Goal: Transaction & Acquisition: Purchase product/service

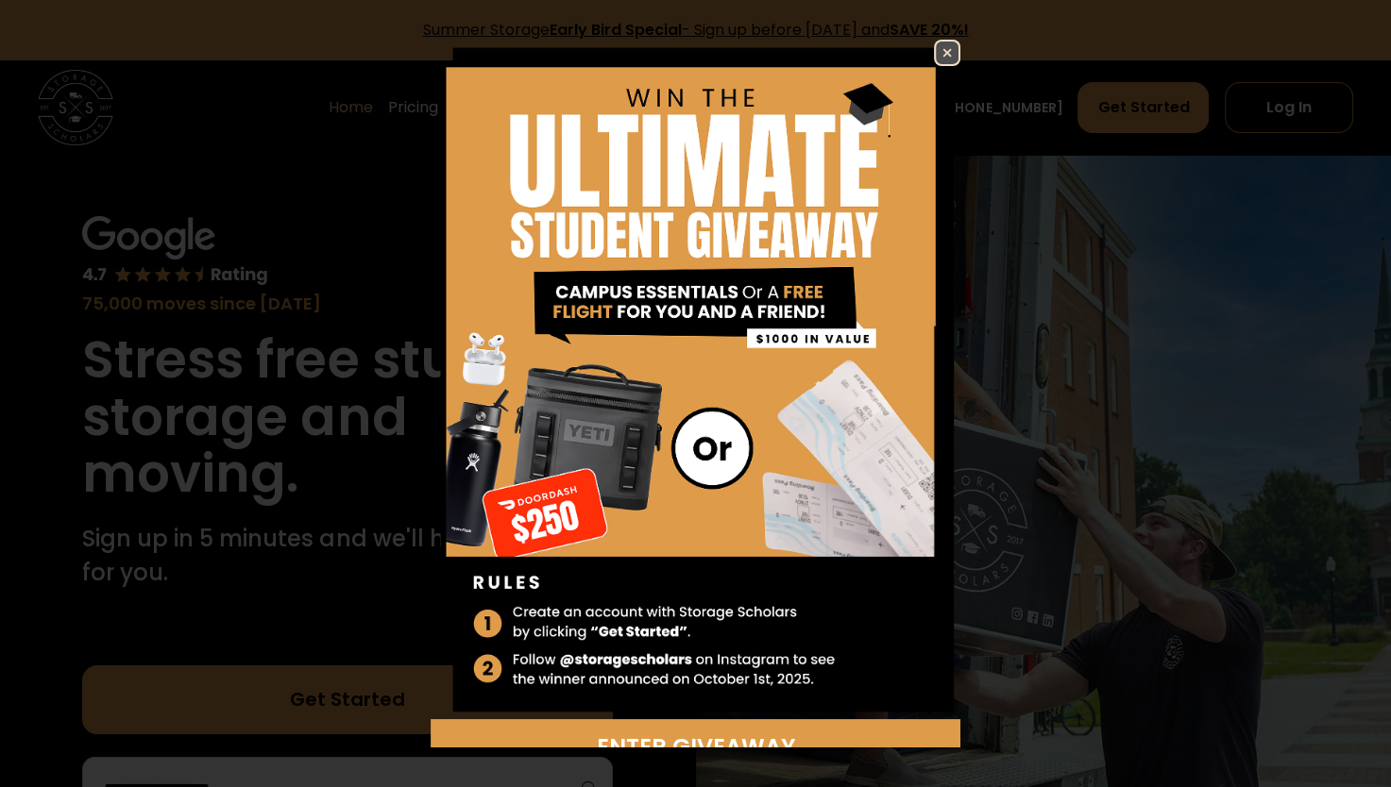
click at [946, 60] on img at bounding box center [696, 380] width 531 height 681
click at [936, 45] on img at bounding box center [947, 53] width 23 height 23
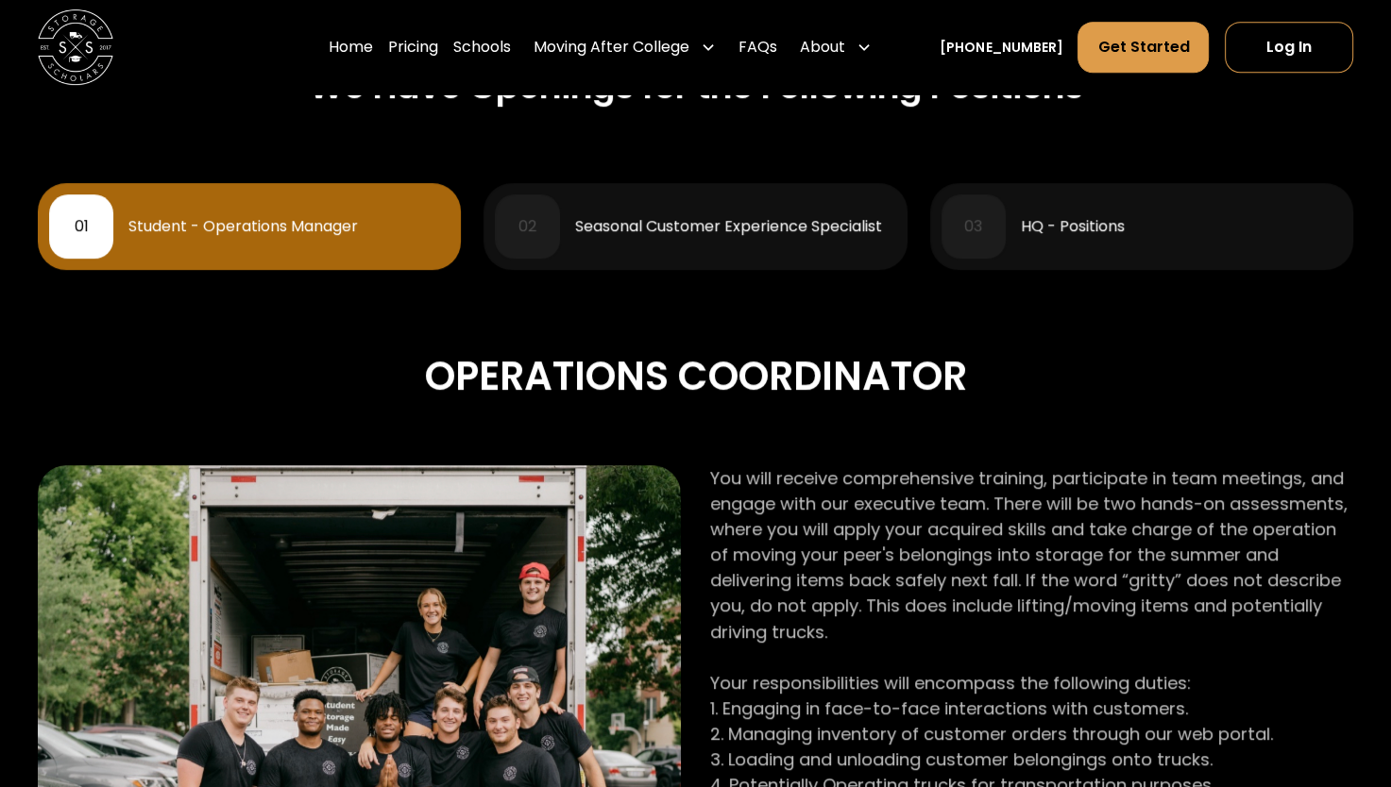
scroll to position [944, 0]
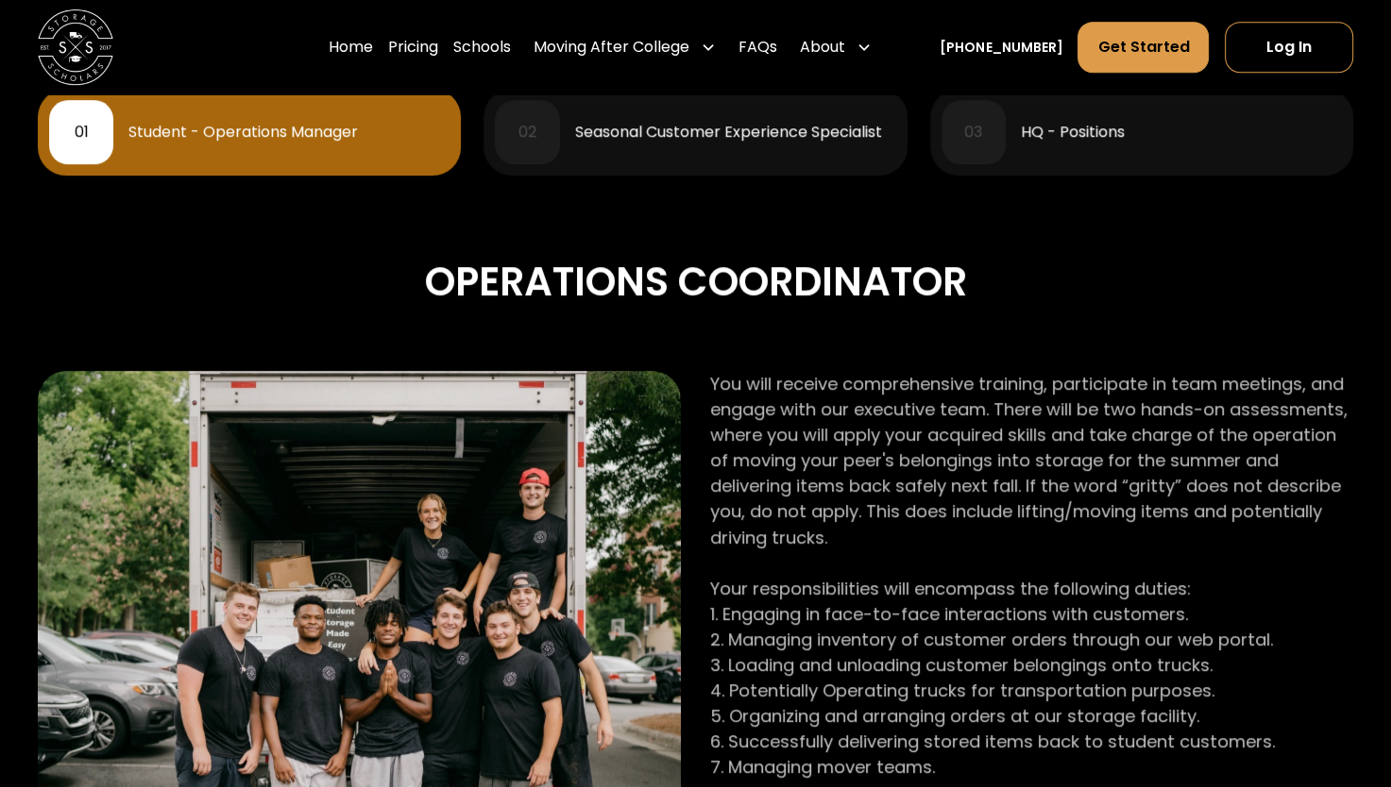
click at [746, 134] on div "Seasonal Customer Experience Specialist" at bounding box center [728, 132] width 307 height 15
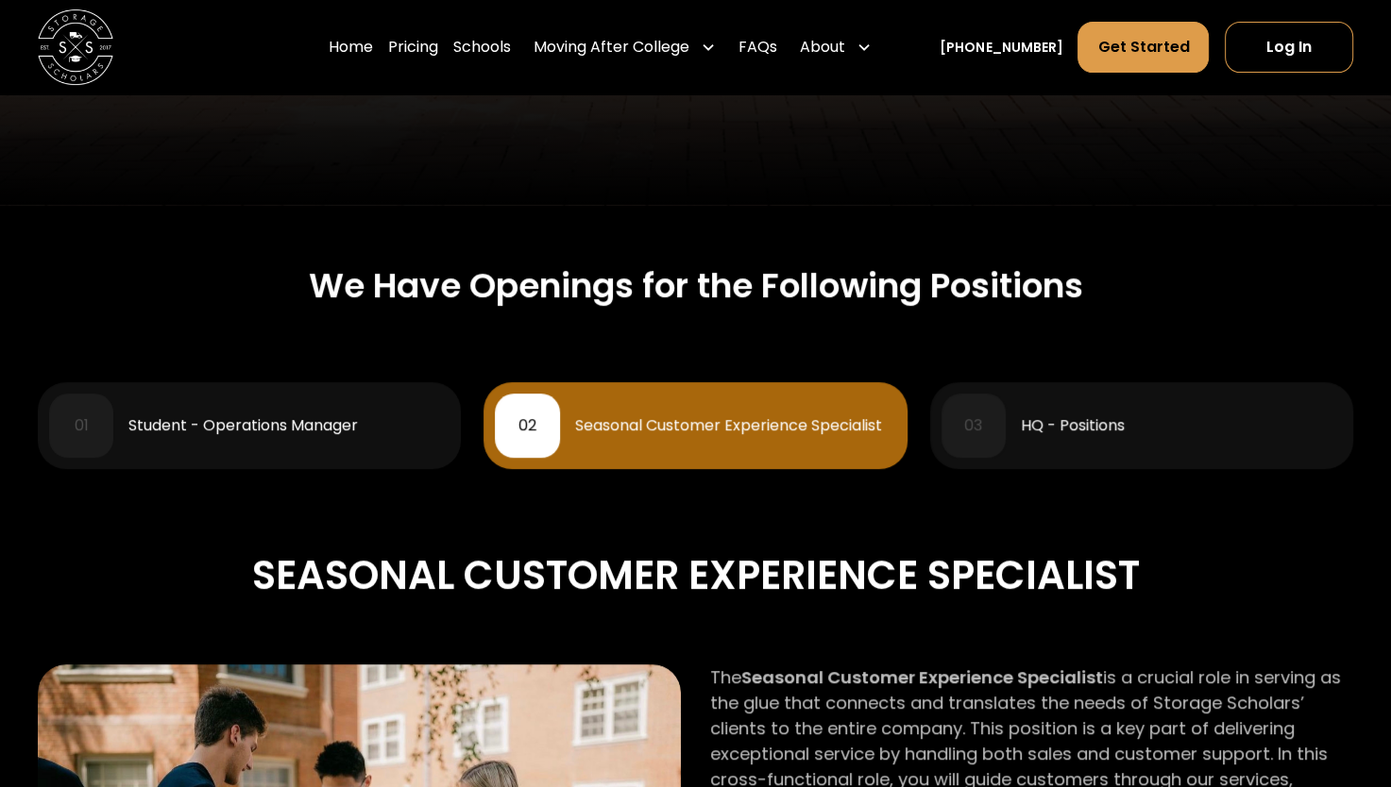
scroll to position [453, 0]
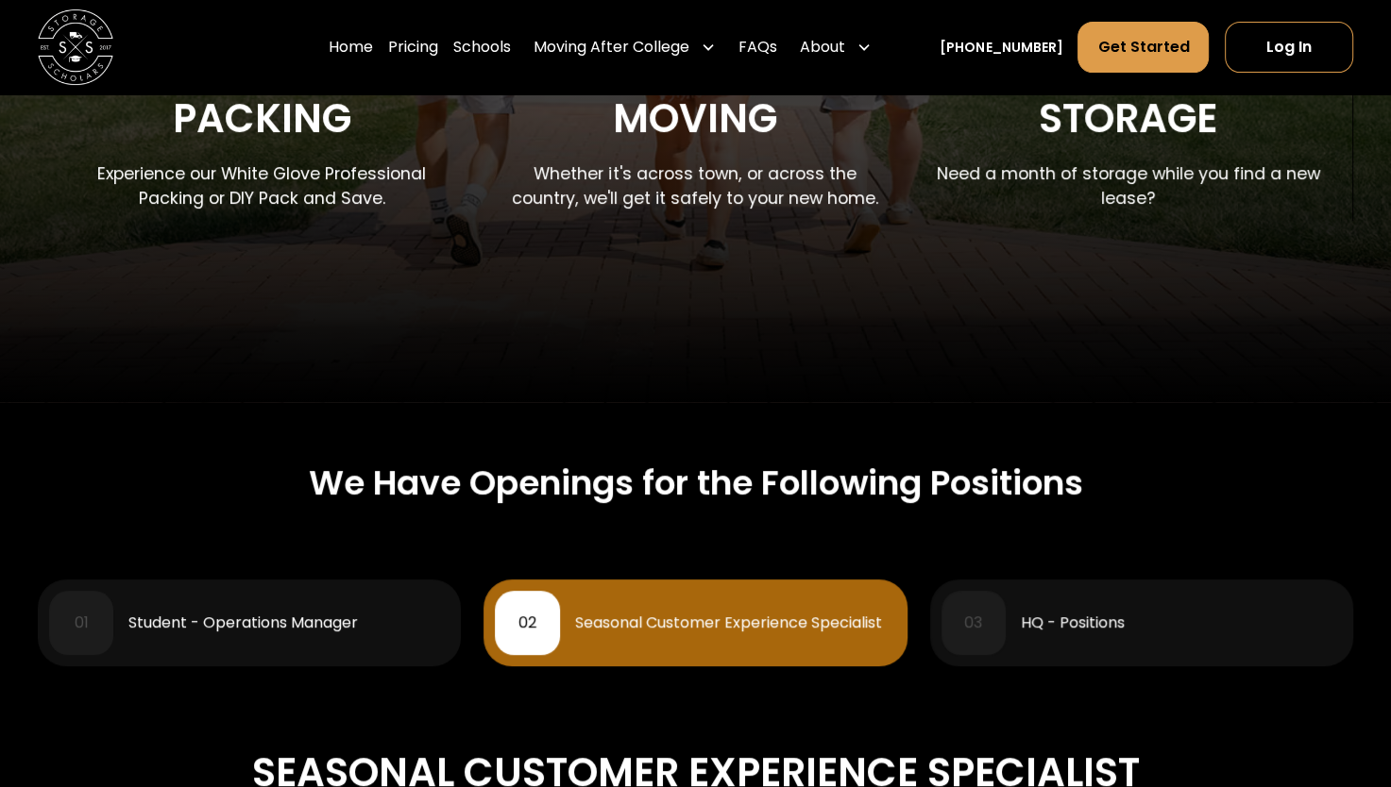
click at [262, 650] on div "01 Student - Operations Manager" at bounding box center [249, 623] width 400 height 64
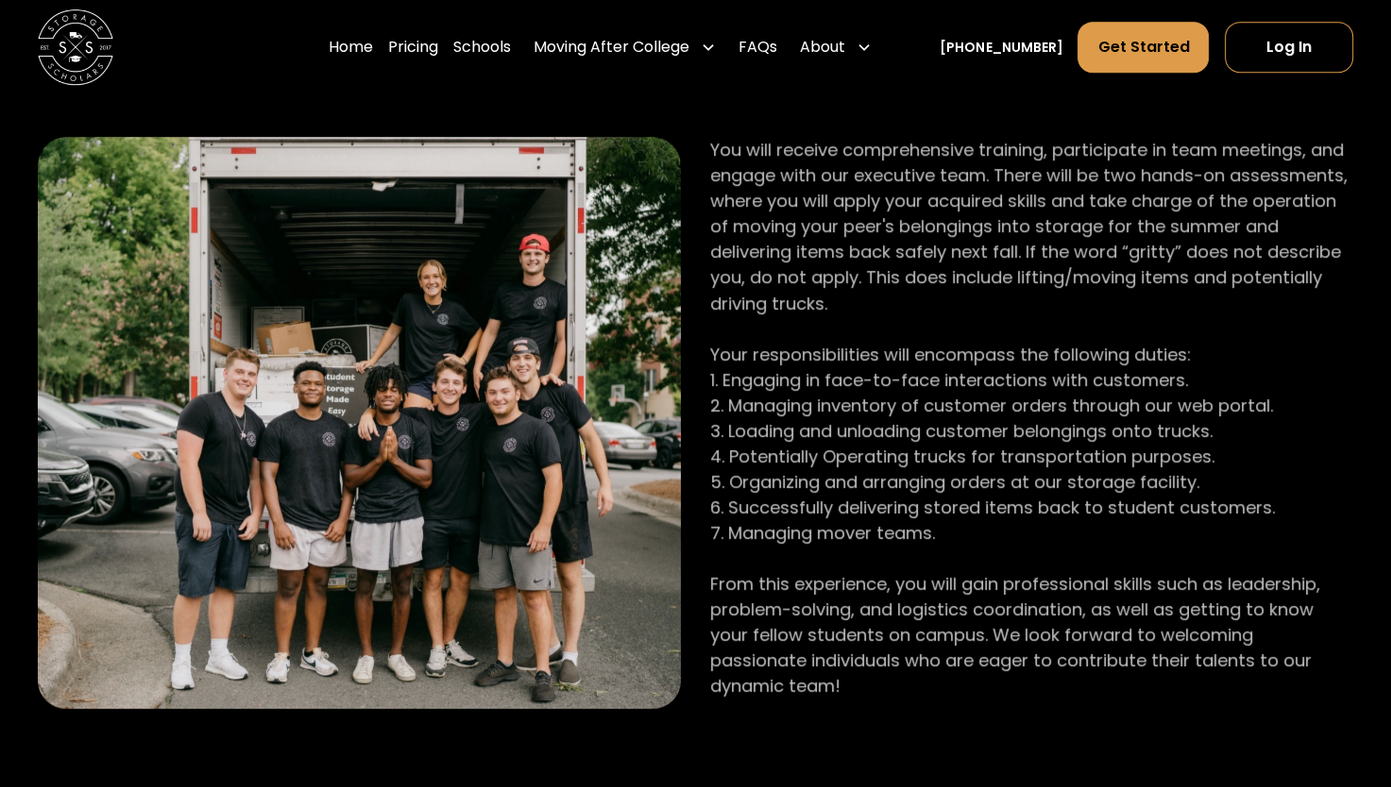
scroll to position [1397, 0]
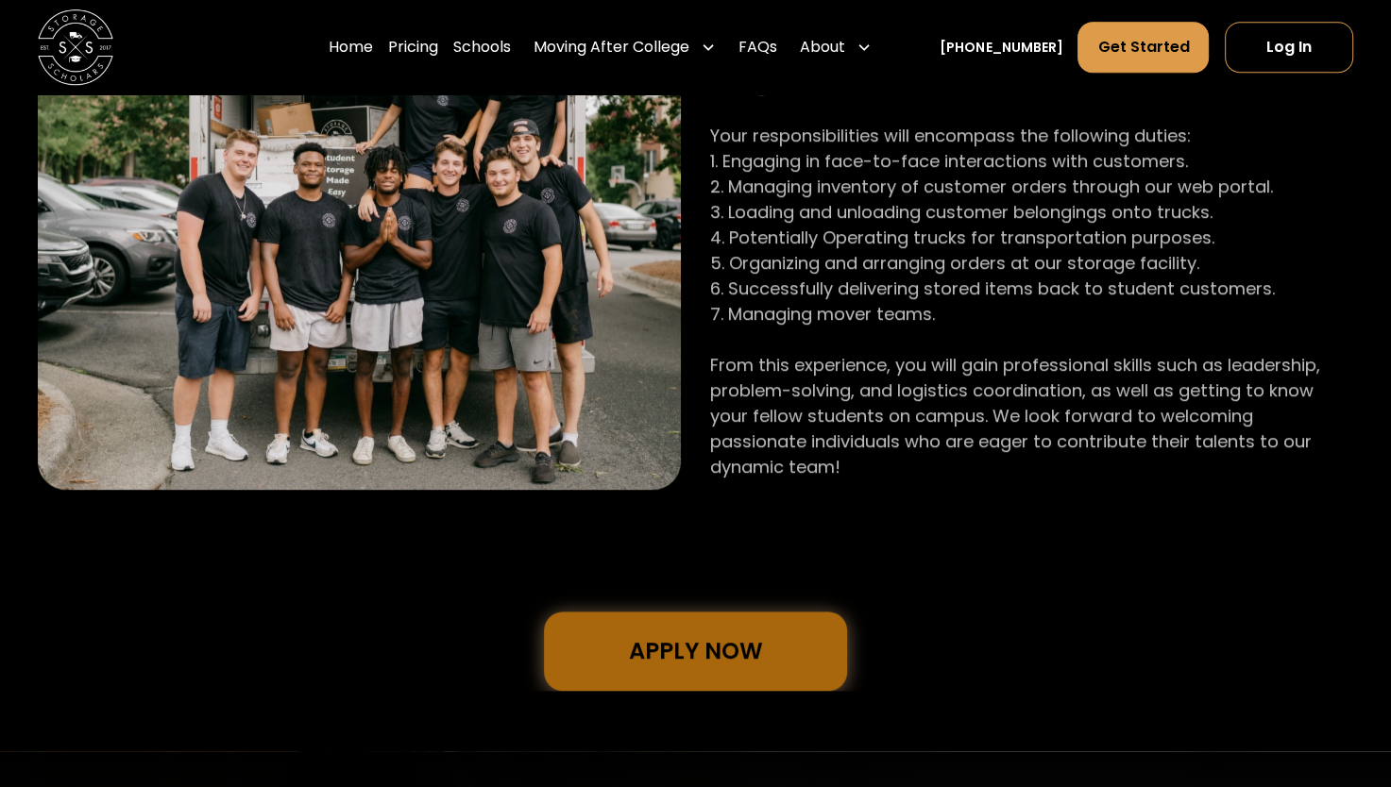
click at [663, 622] on link "Apply Now" at bounding box center [695, 651] width 303 height 79
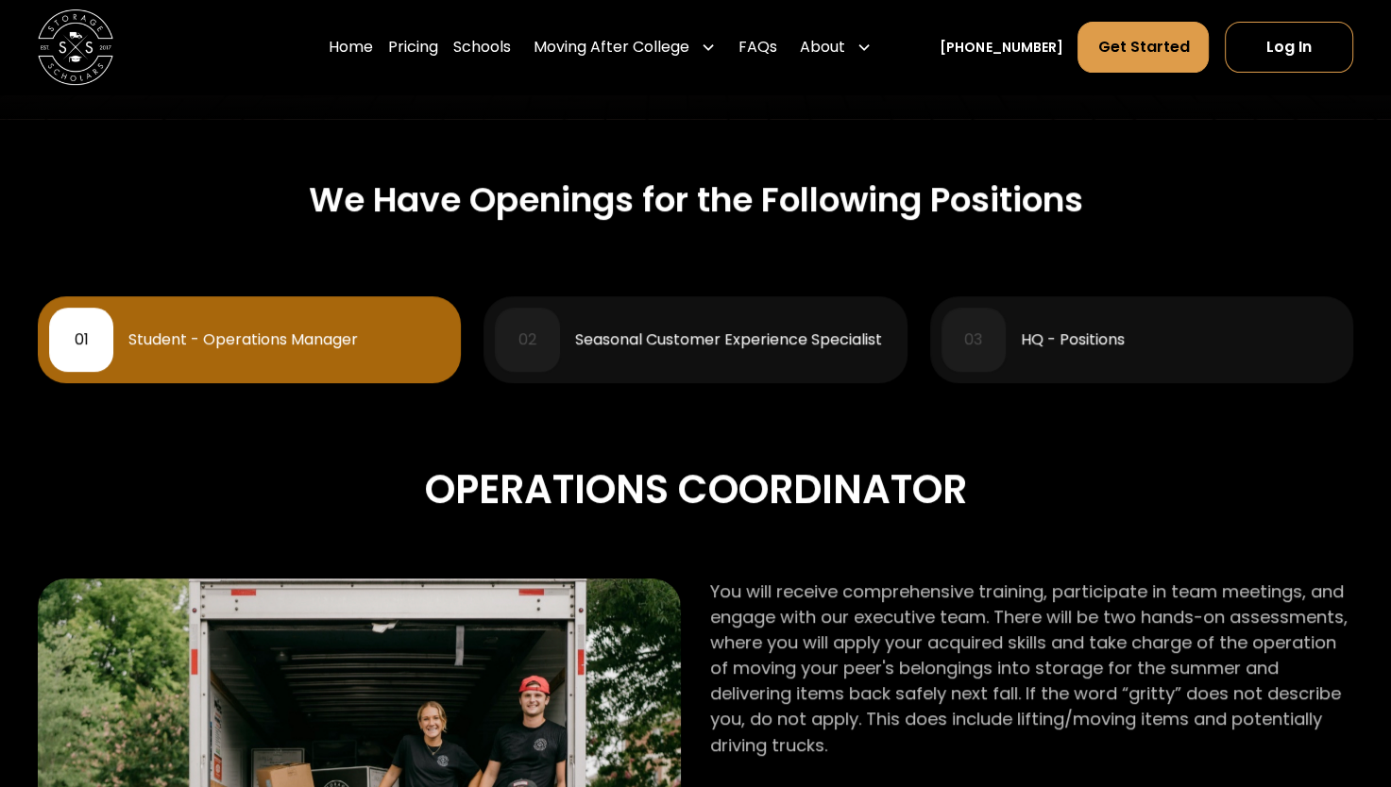
click at [717, 347] on div "Seasonal Customer Experience Specialist" at bounding box center [728, 339] width 307 height 15
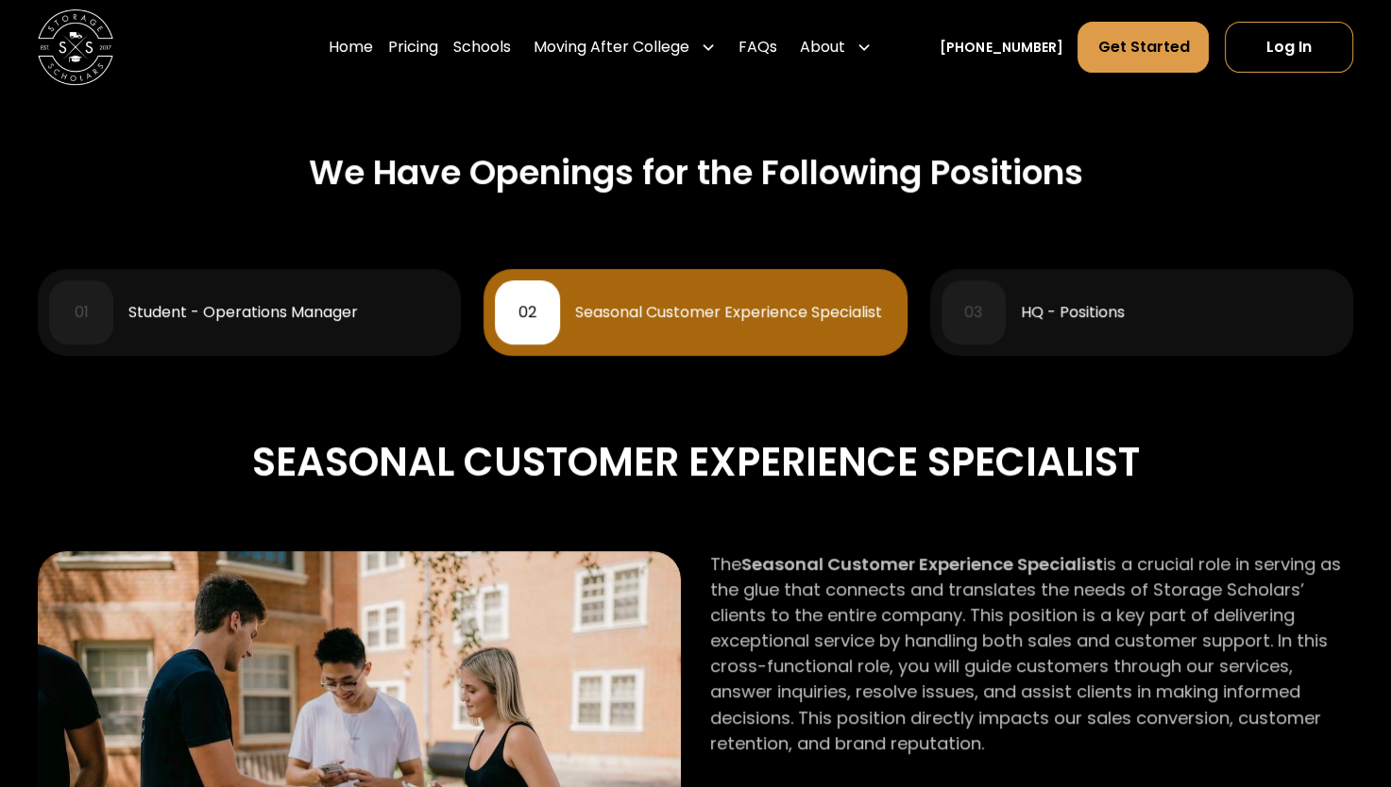
scroll to position [1114, 0]
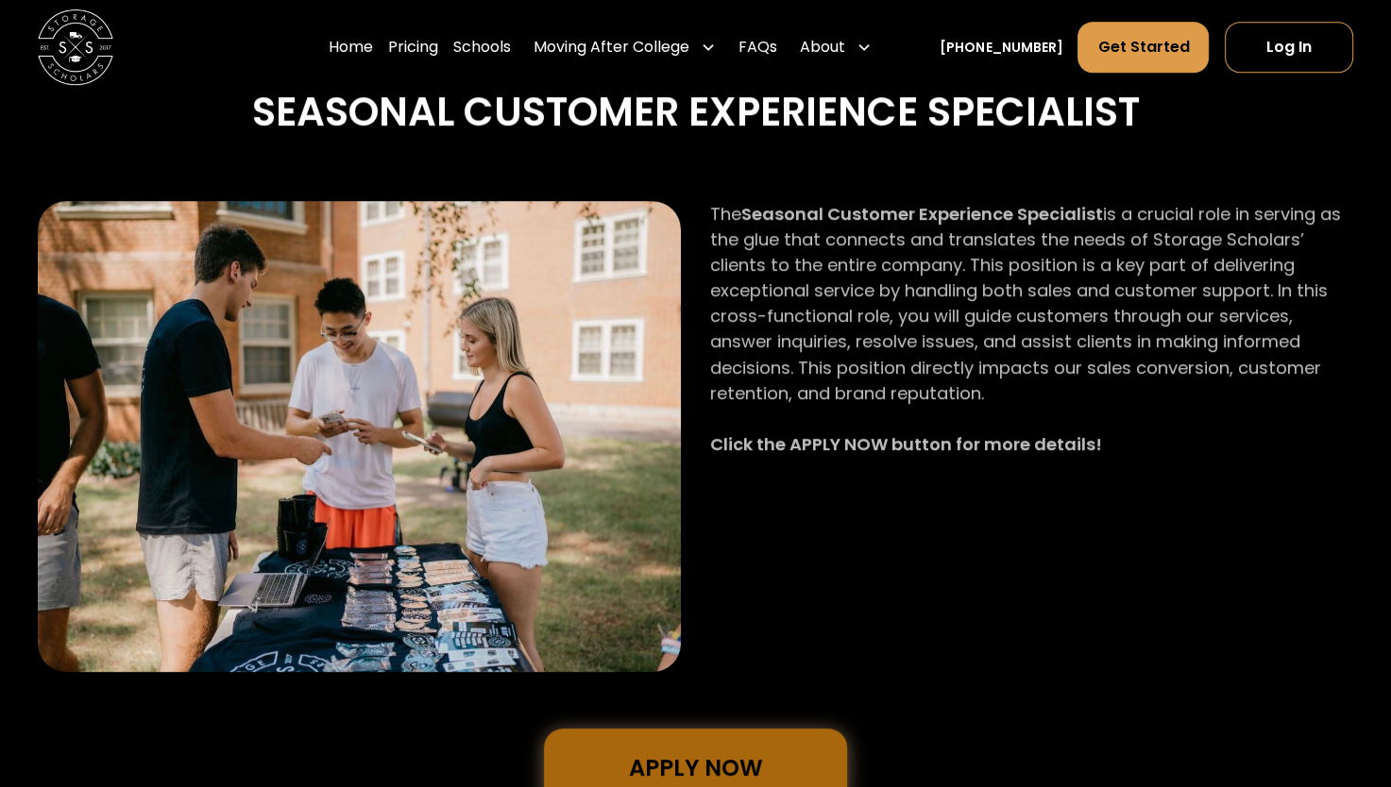
click at [693, 774] on link "Apply Now" at bounding box center [695, 768] width 303 height 79
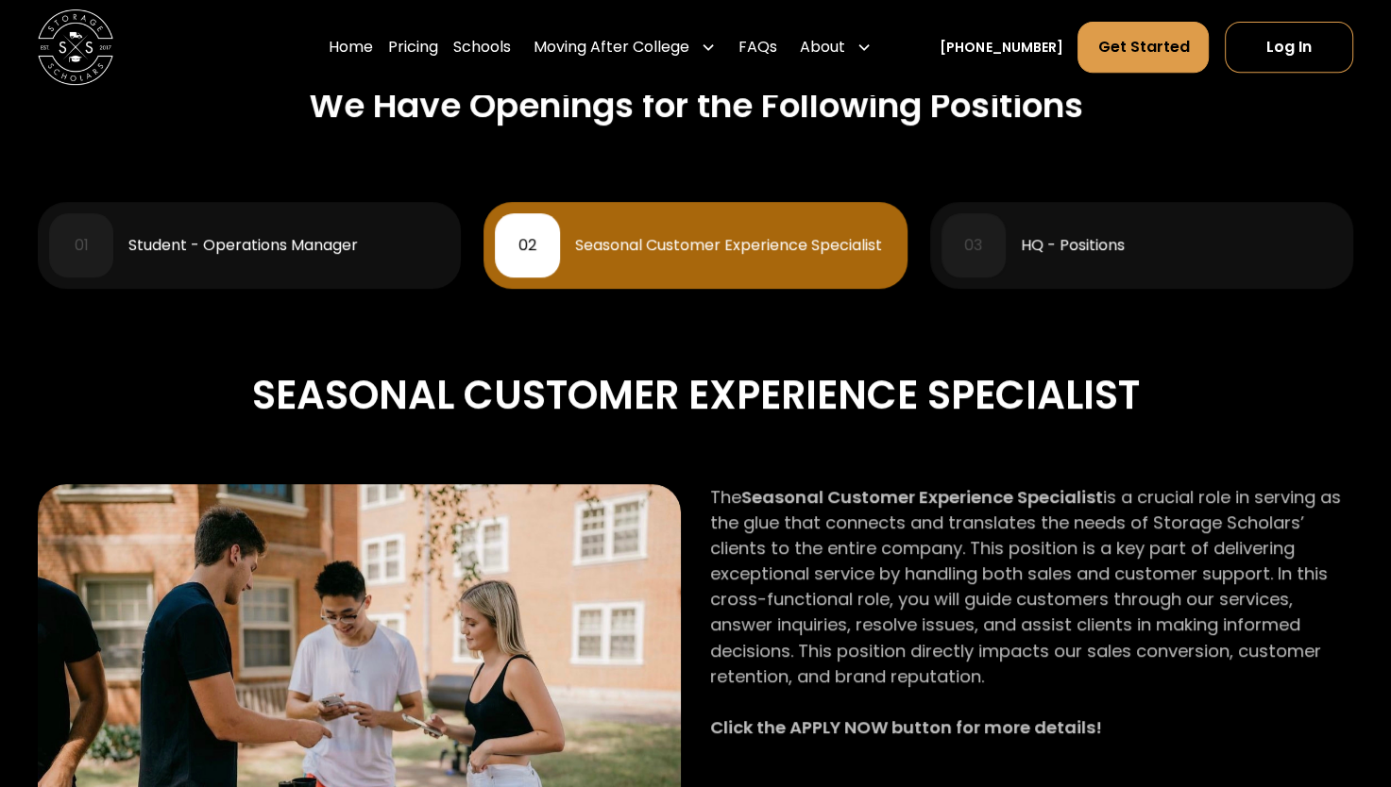
click at [1044, 246] on div "HQ - Positions" at bounding box center [1073, 245] width 104 height 15
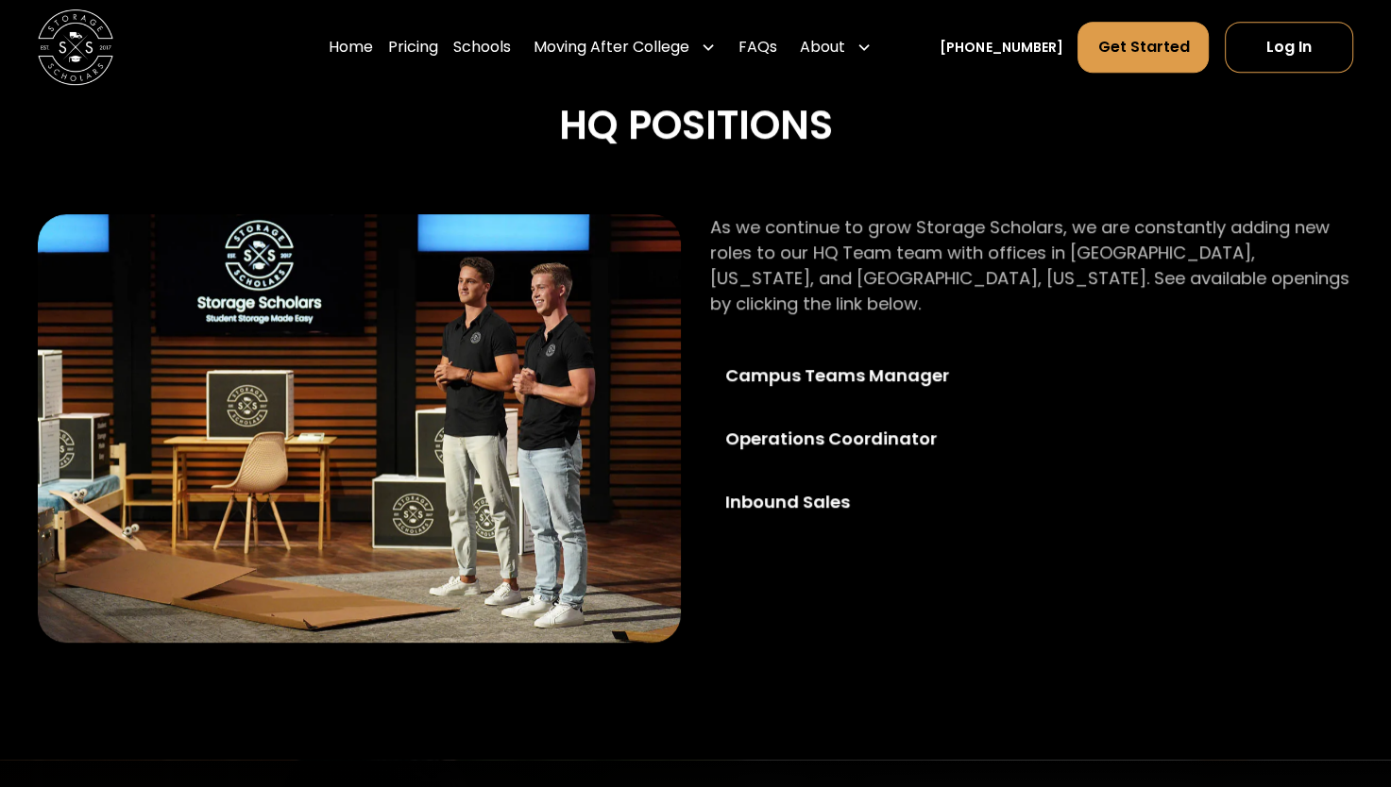
scroll to position [1020, 0]
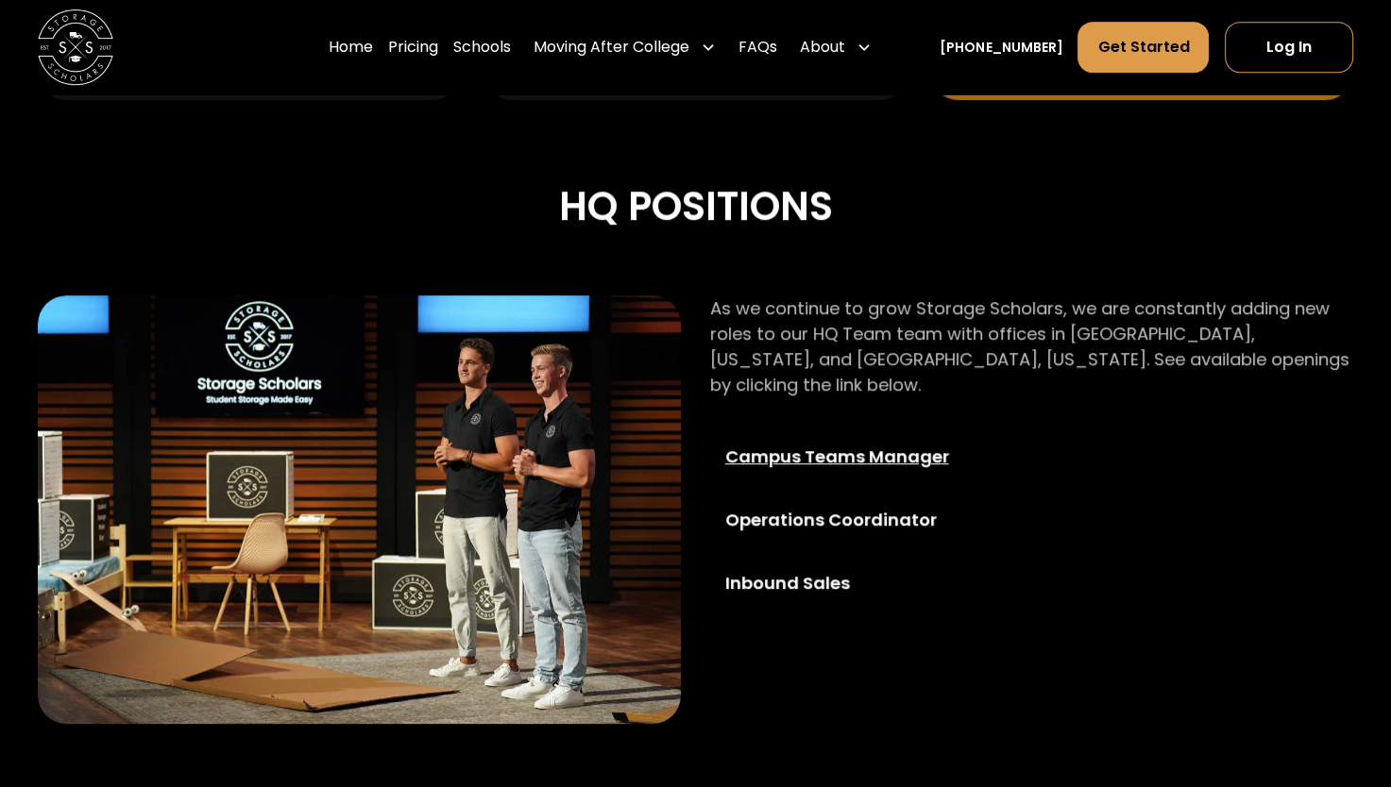
click at [848, 444] on div "Campus Teams Manager" at bounding box center [861, 456] width 273 height 25
click at [874, 512] on link "Operations Coordinator" at bounding box center [861, 520] width 303 height 56
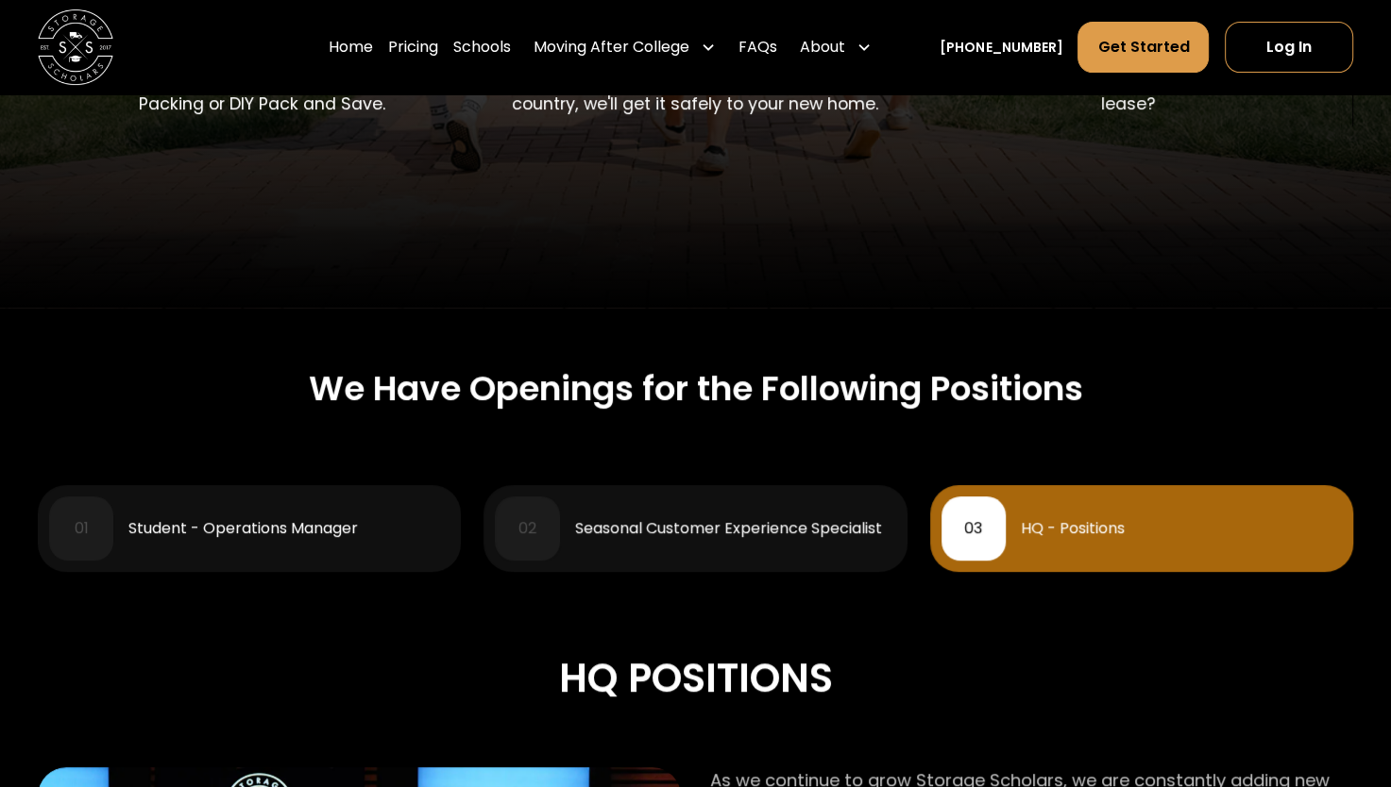
click at [336, 528] on div "Student - Operations Manager" at bounding box center [242, 528] width 229 height 15
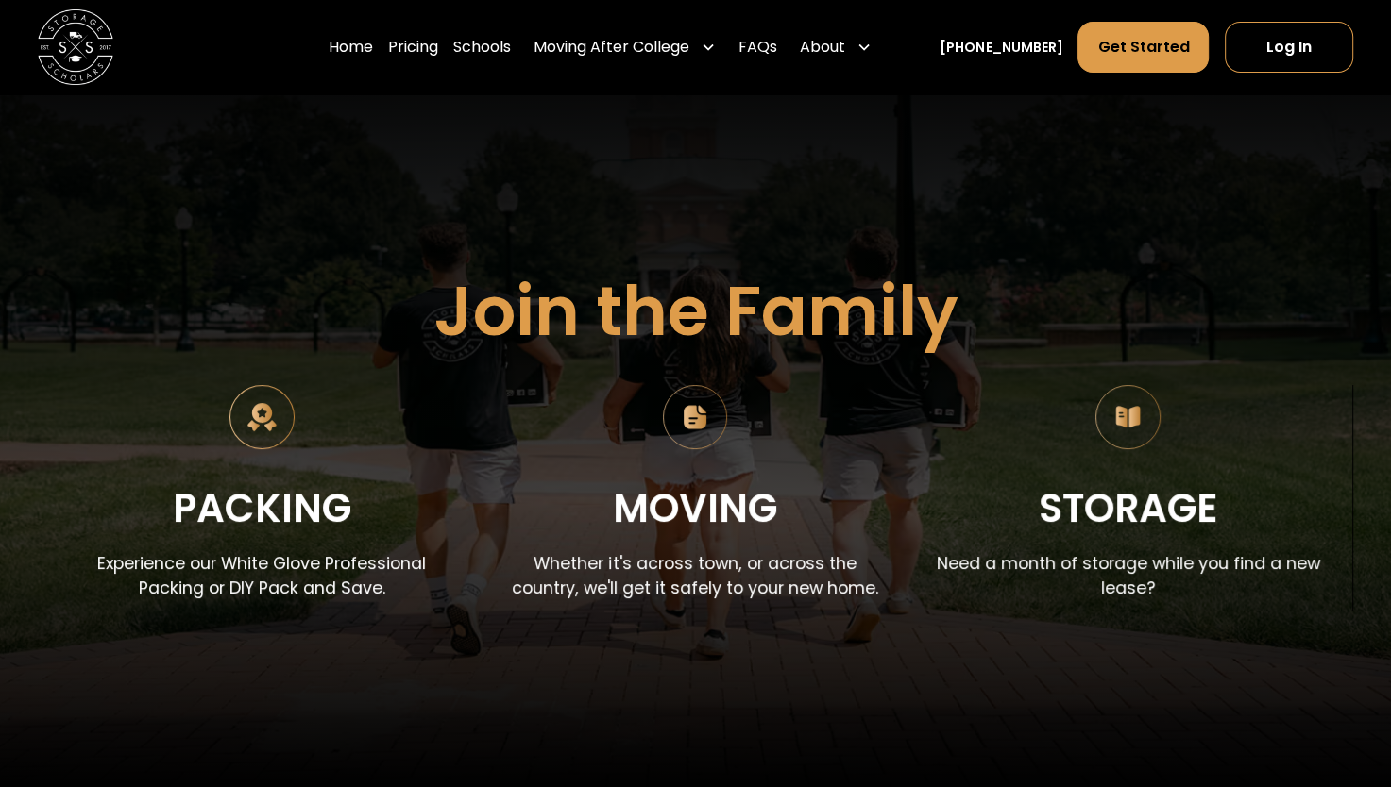
scroll to position [0, 0]
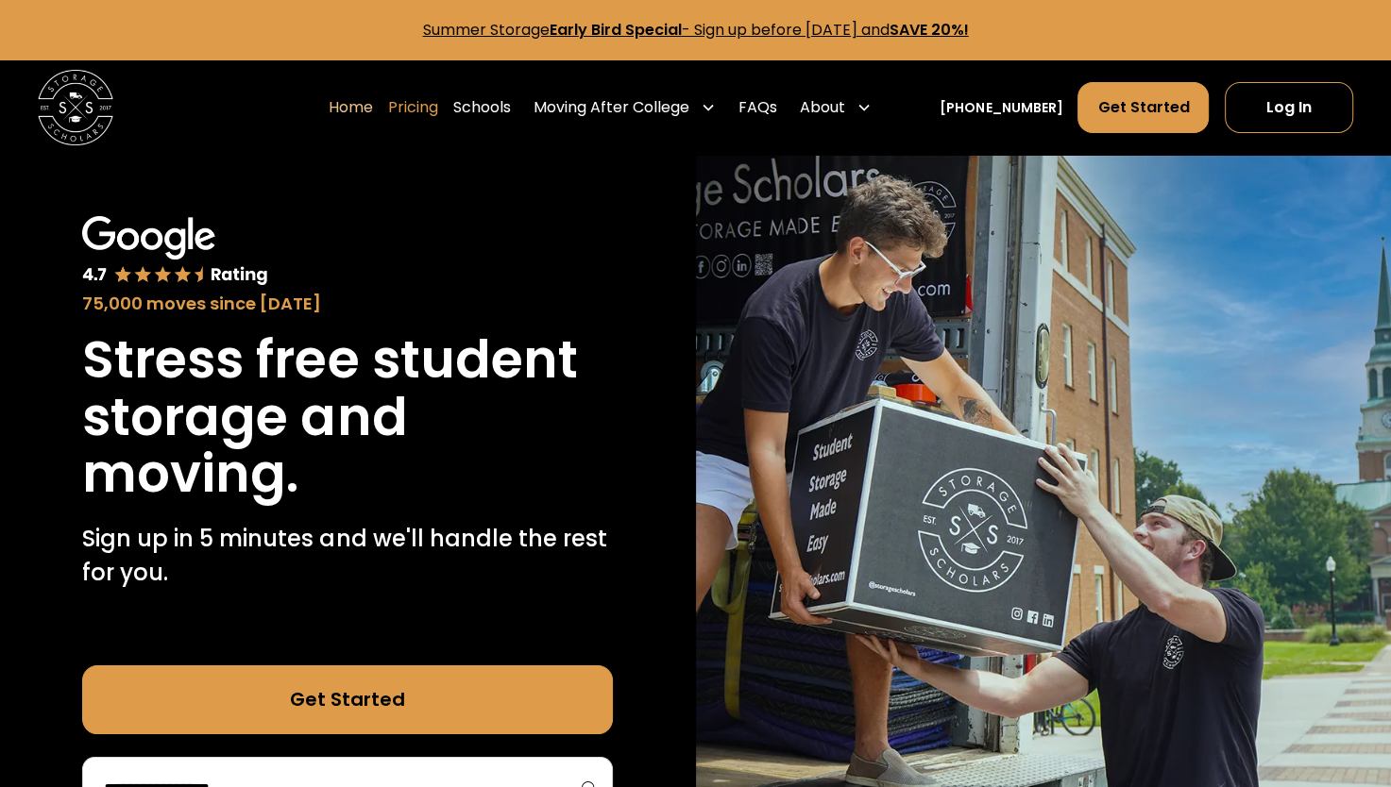
click at [438, 110] on link "Pricing" at bounding box center [413, 107] width 50 height 53
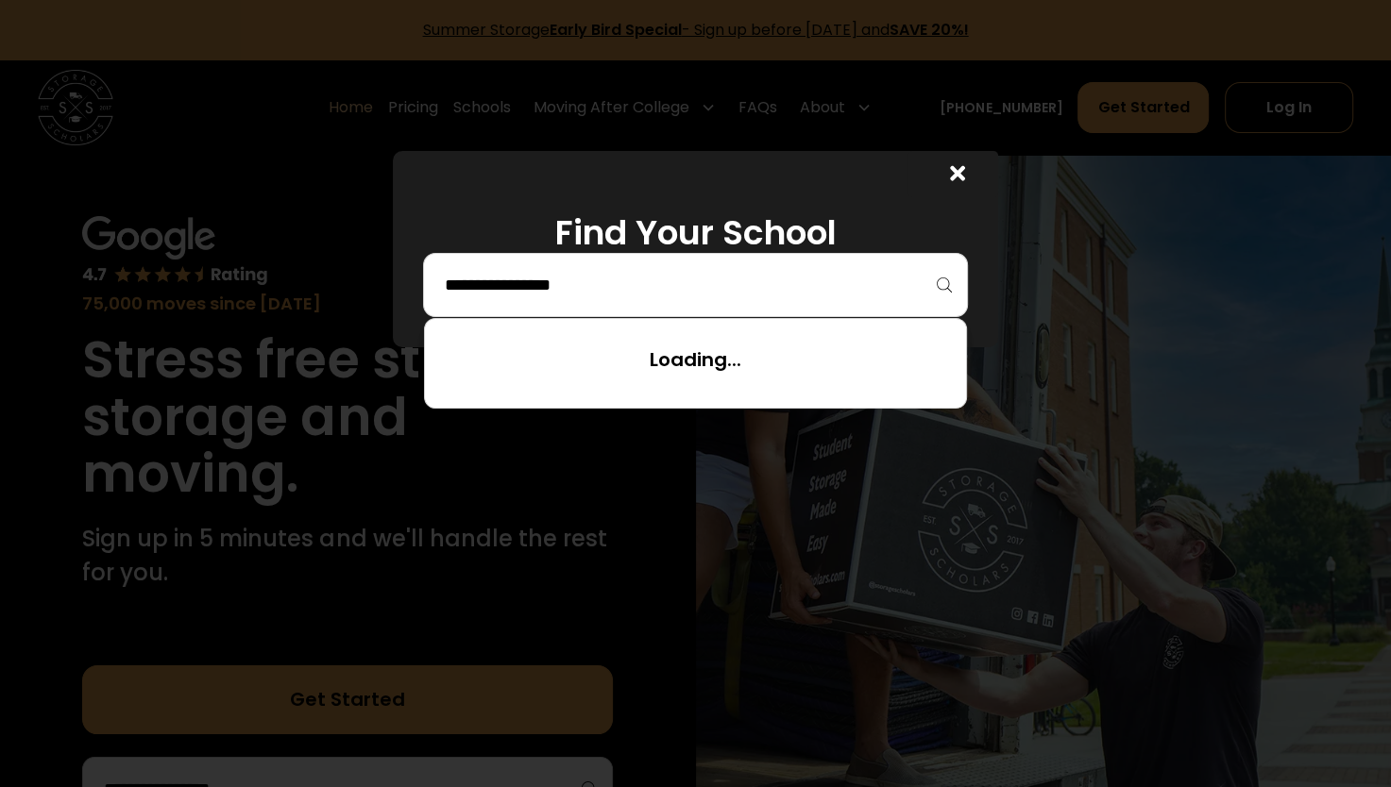
click at [708, 283] on input "search" at bounding box center [696, 285] width 506 height 32
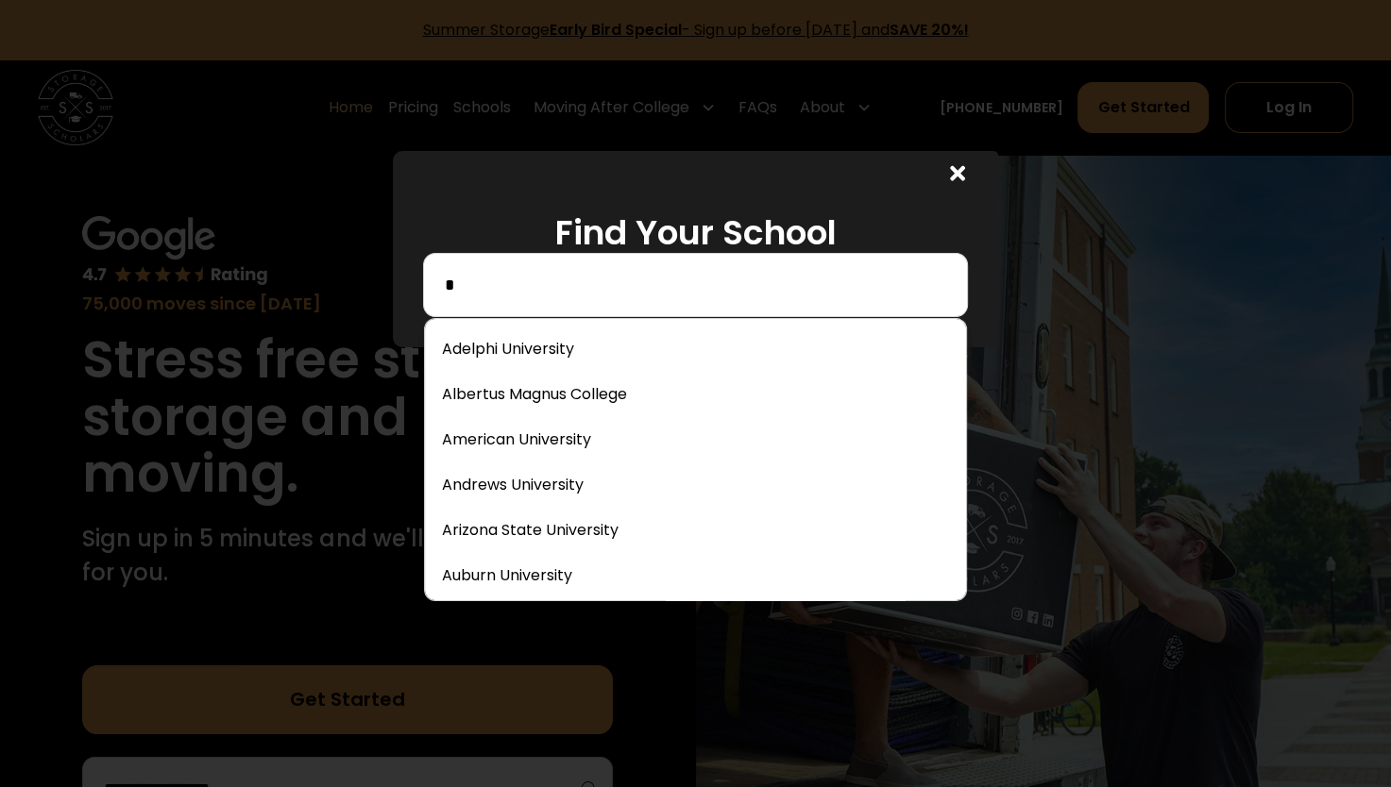
type input "**"
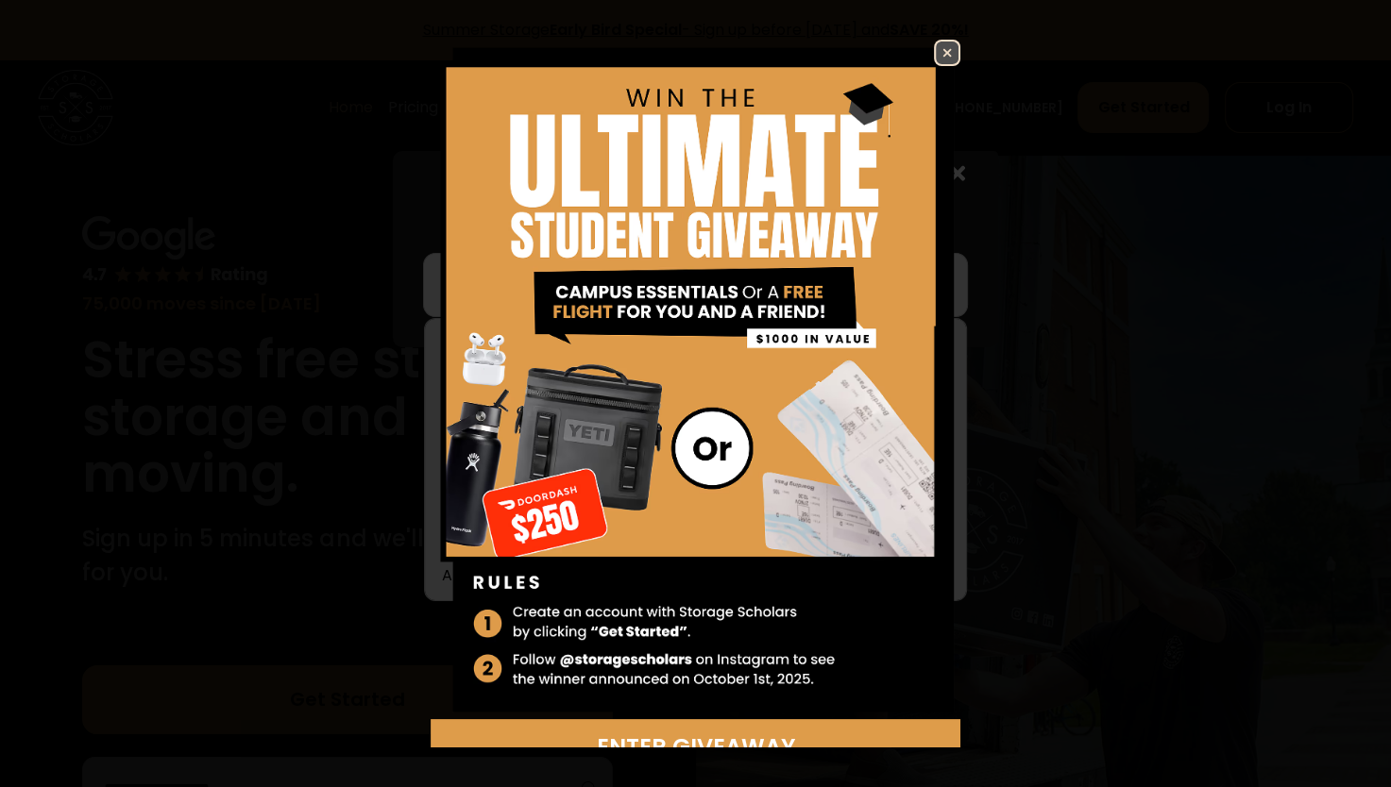
click at [930, 69] on img at bounding box center [696, 380] width 531 height 681
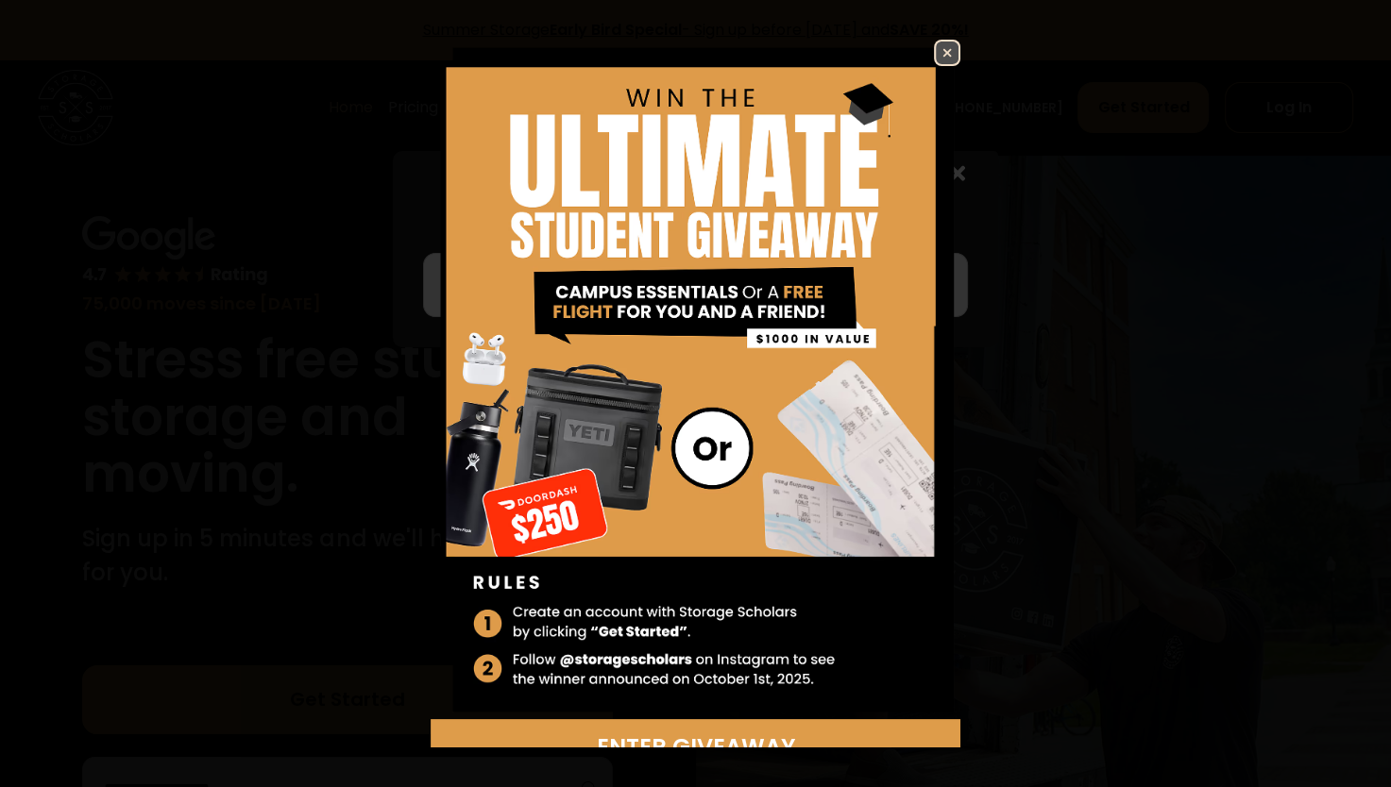
click at [934, 40] on link at bounding box center [947, 53] width 26 height 26
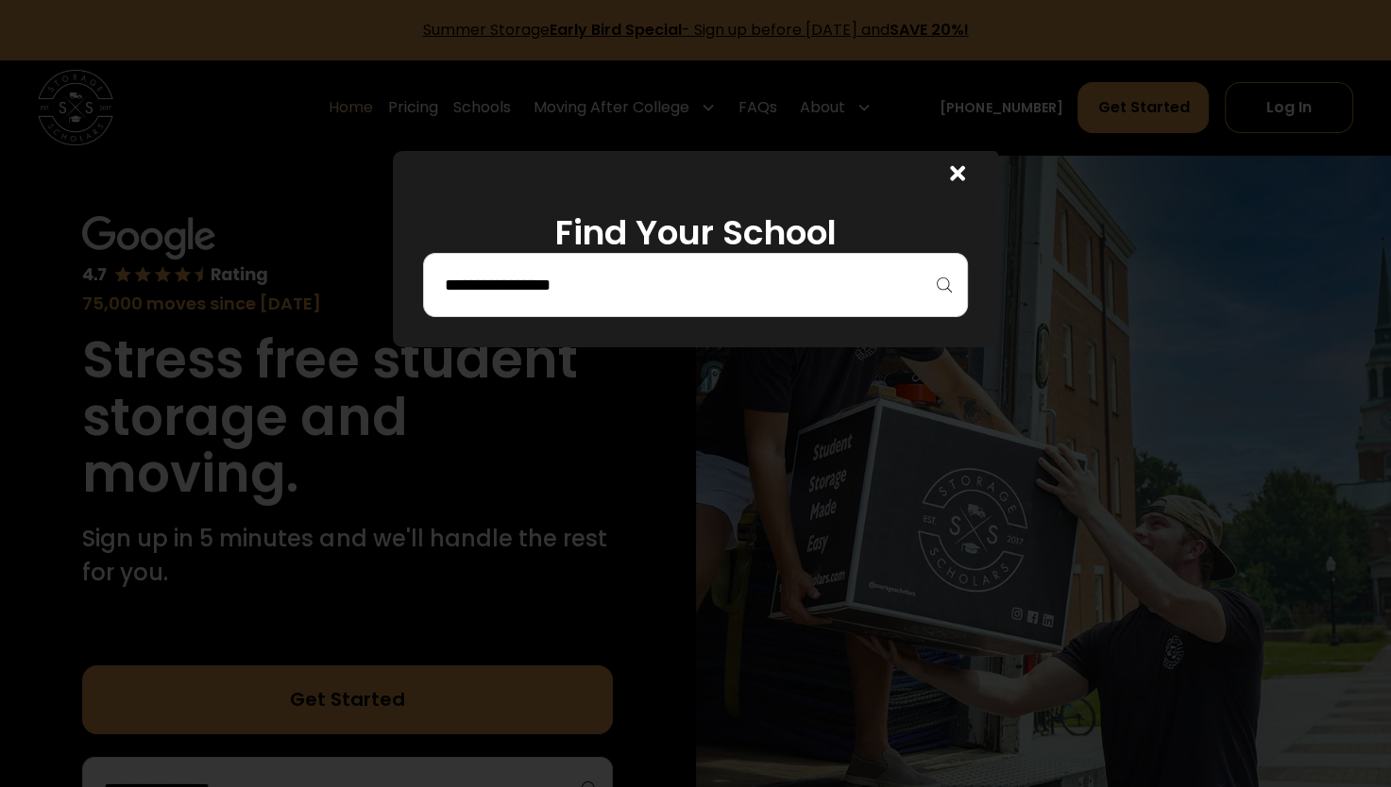
click at [696, 261] on div at bounding box center [696, 285] width 546 height 64
click at [680, 293] on input "search" at bounding box center [696, 285] width 506 height 32
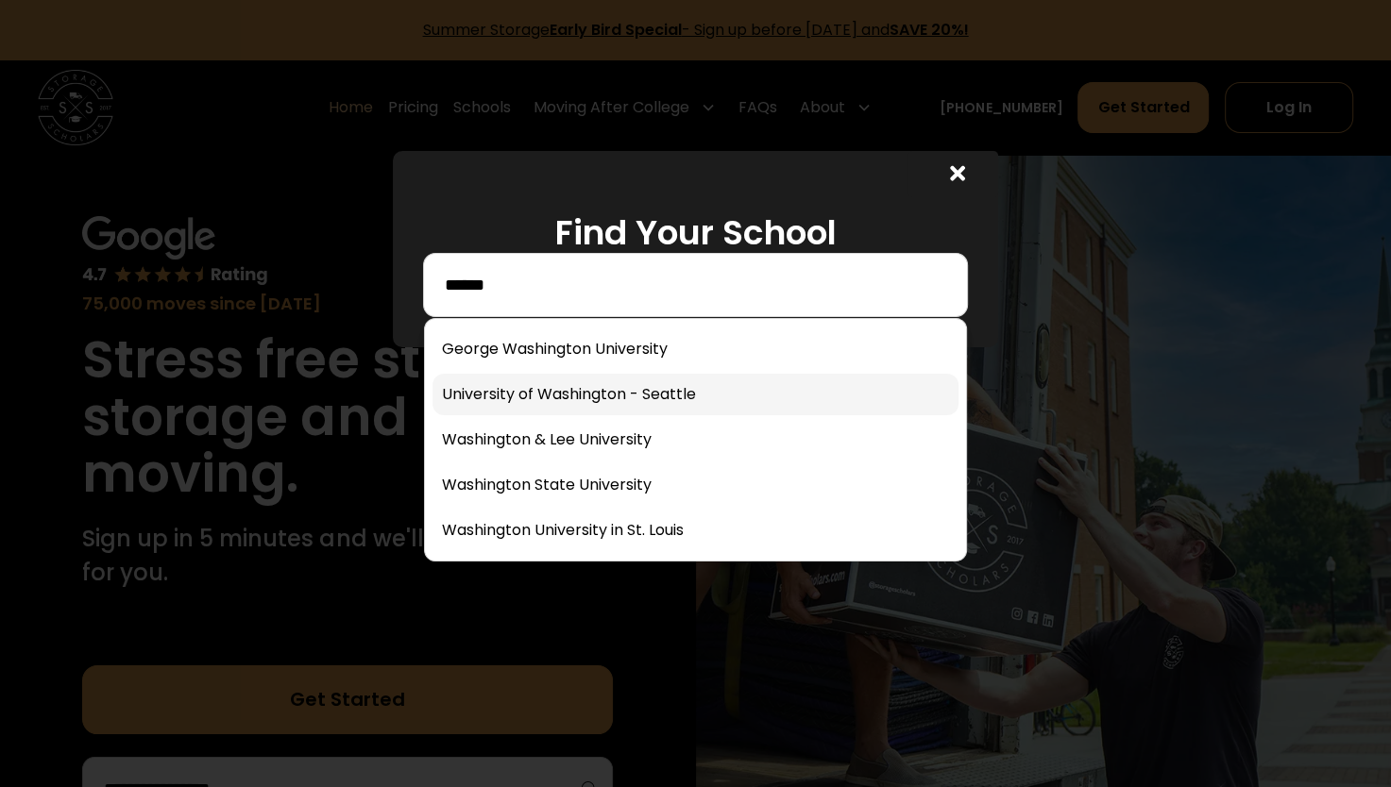
type input "******"
click at [647, 399] on div "Find Your School ******" at bounding box center [695, 393] width 1391 height 787
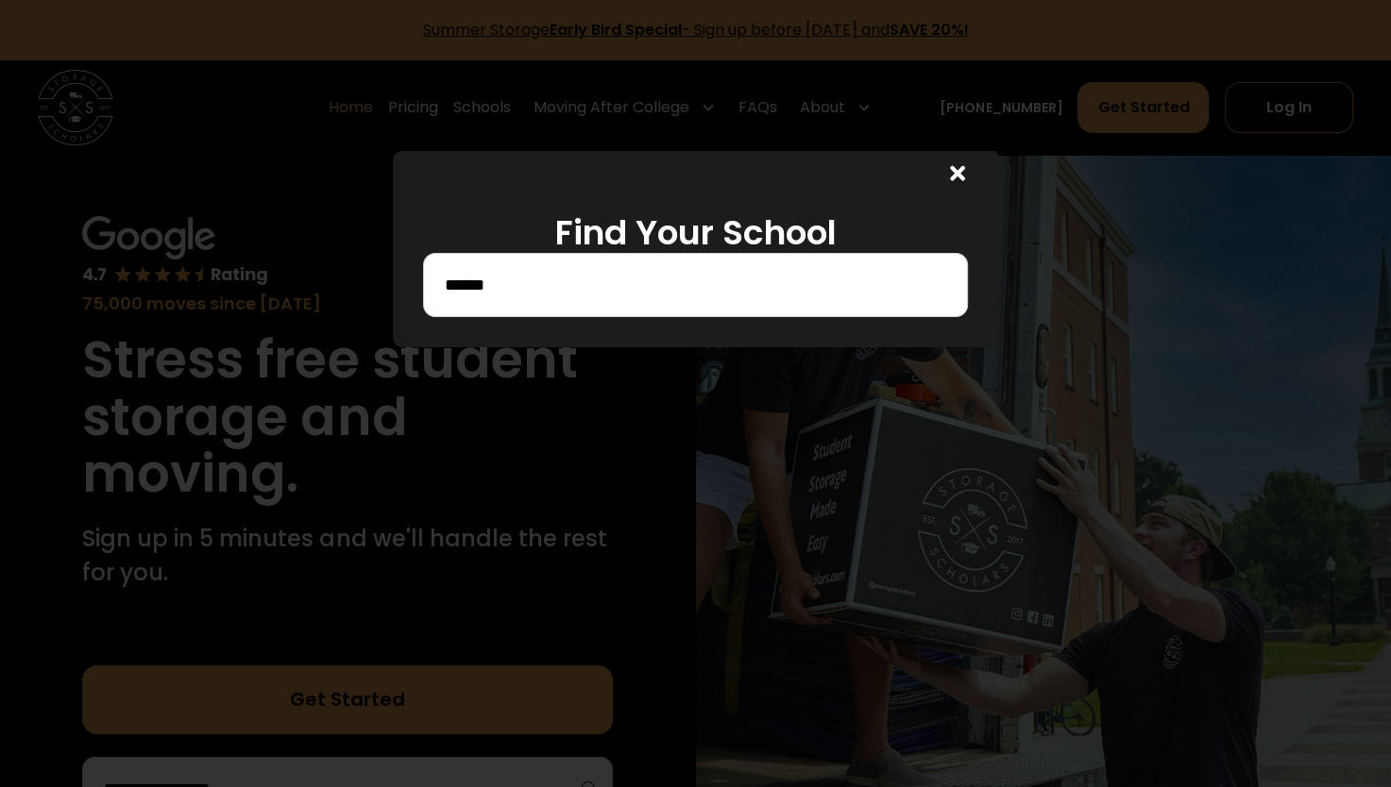
click at [656, 303] on div "******" at bounding box center [696, 285] width 546 height 64
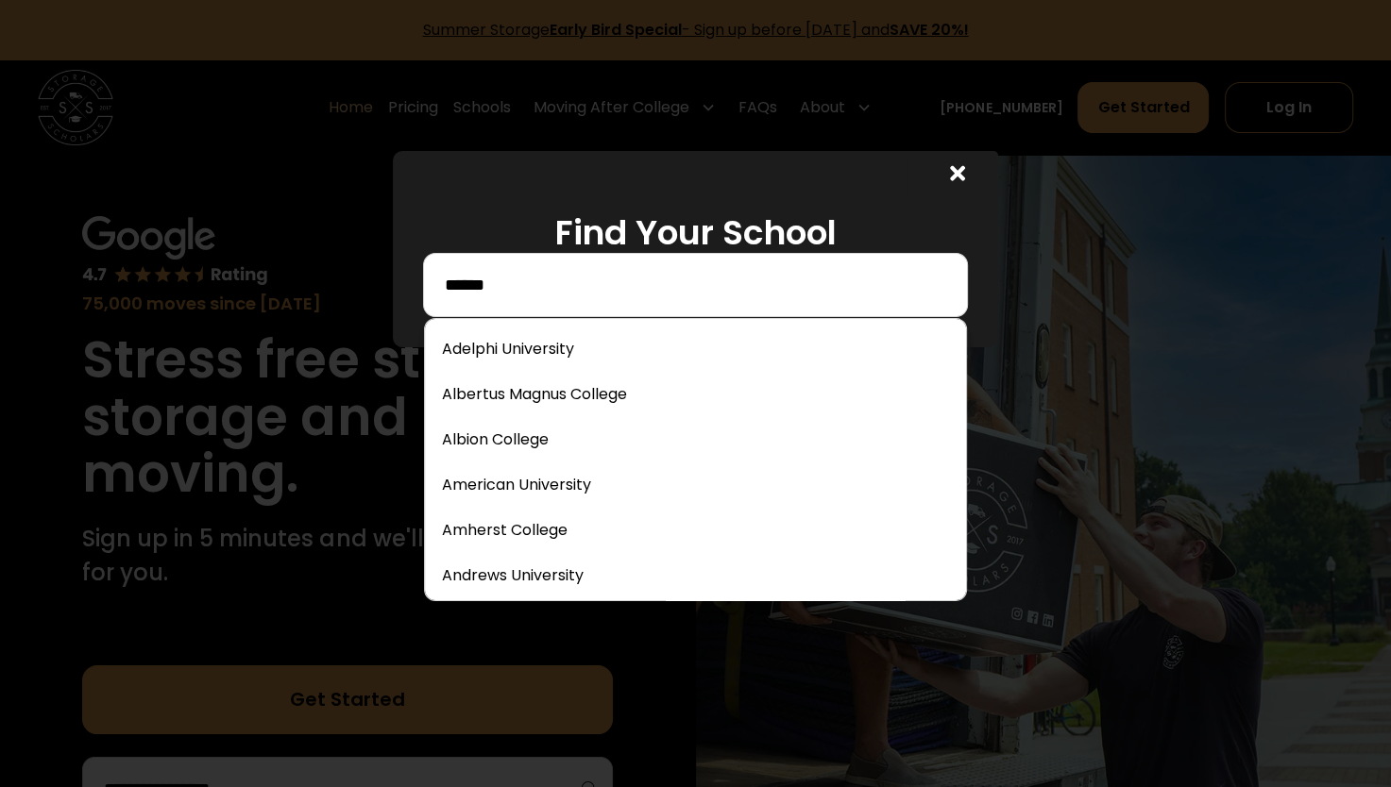
click at [652, 291] on input "******" at bounding box center [696, 285] width 506 height 32
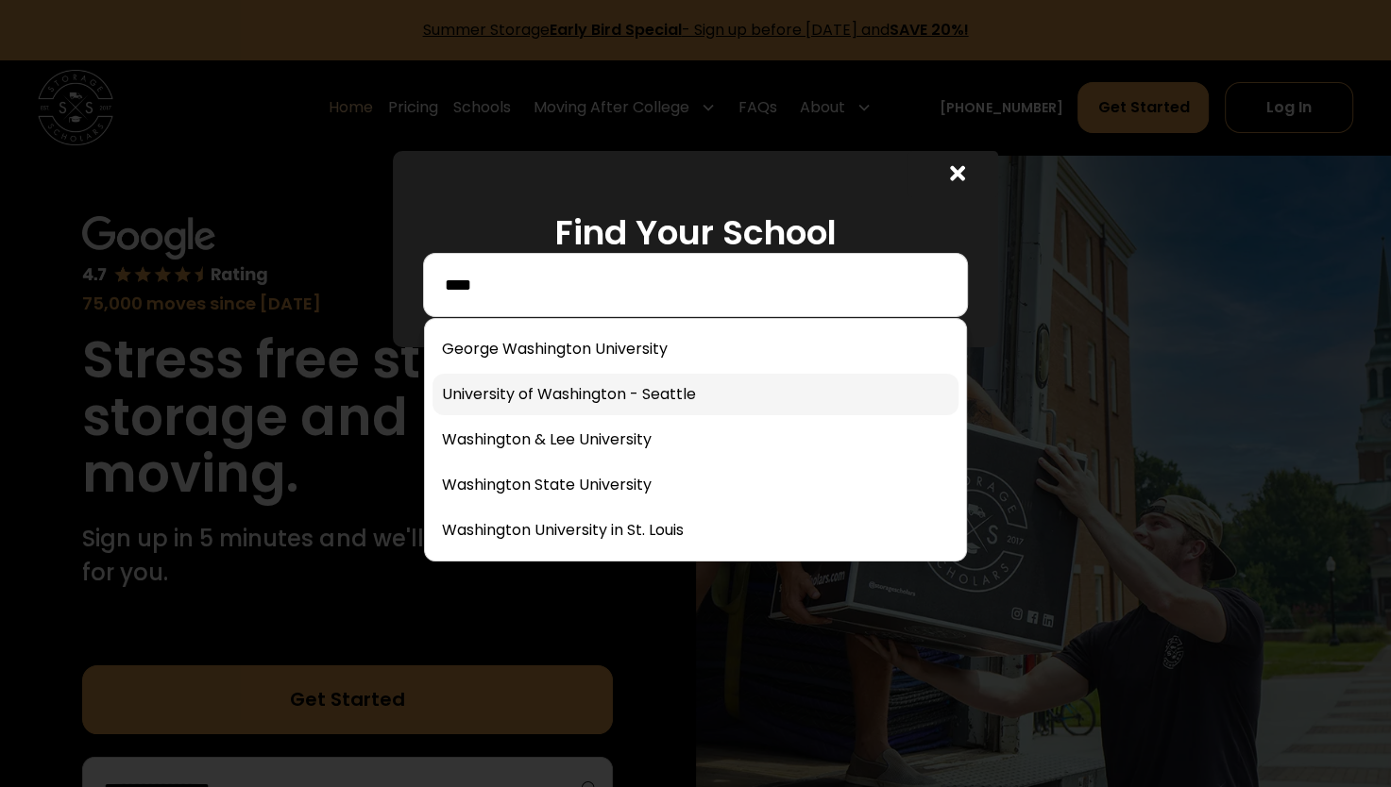
click at [650, 409] on div "Find Your School ****" at bounding box center [695, 393] width 1391 height 787
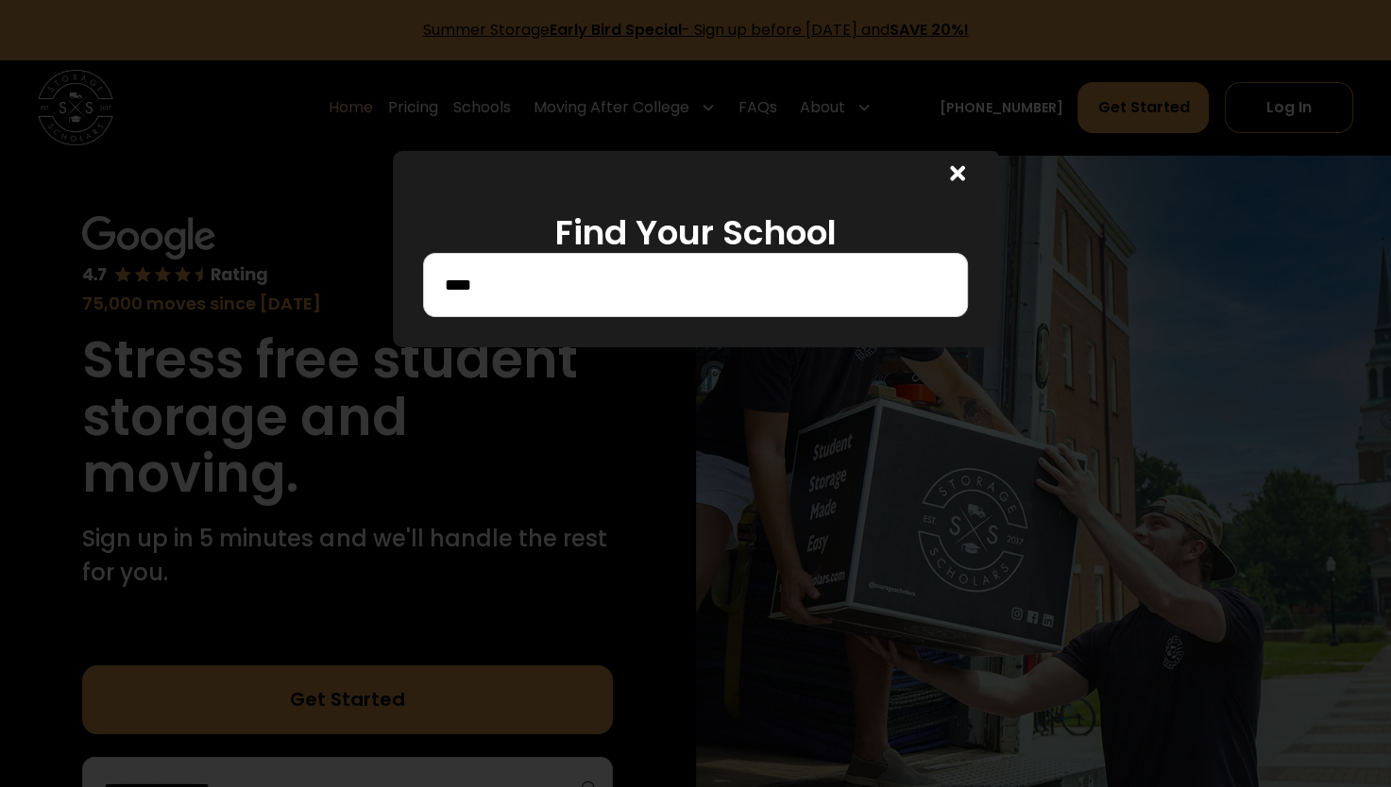
click at [658, 311] on div "****" at bounding box center [696, 285] width 546 height 64
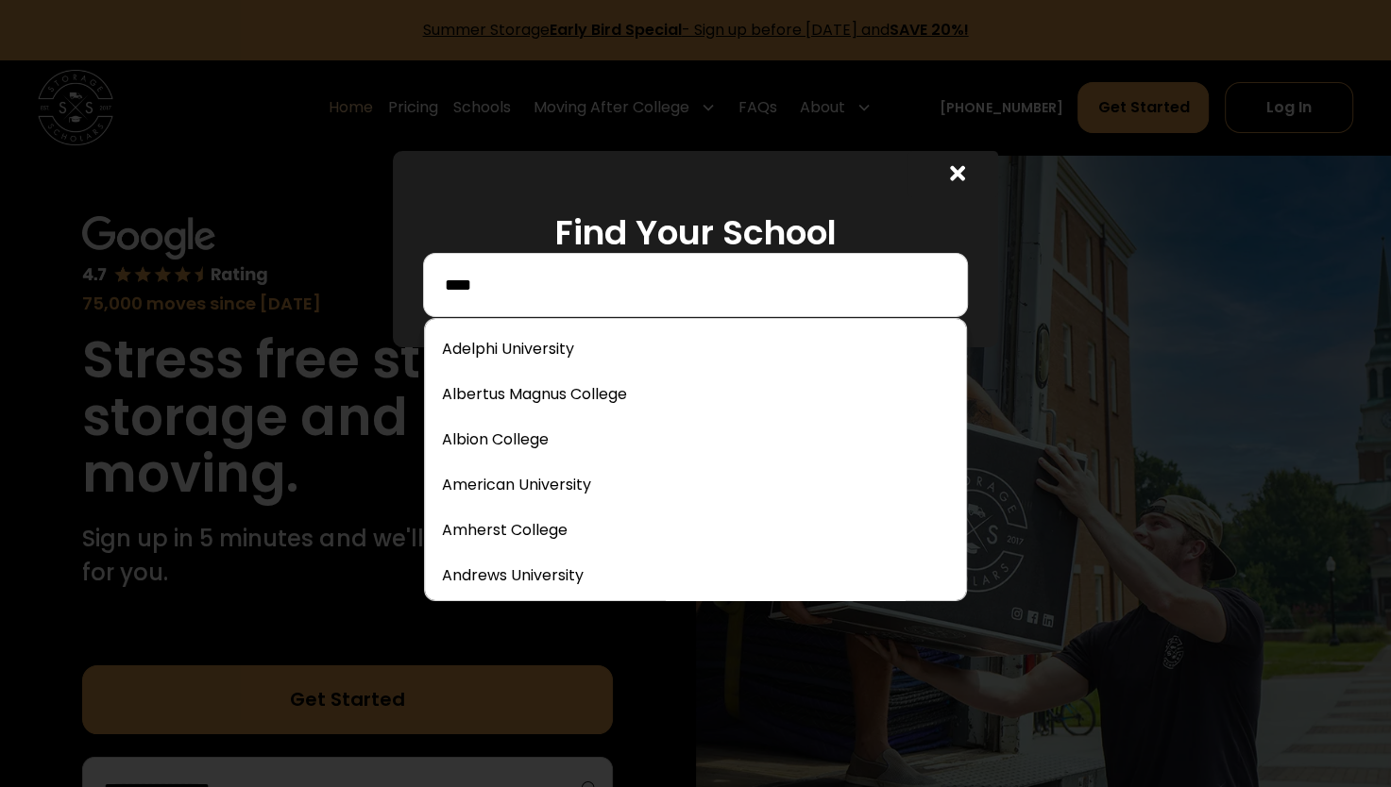
click at [652, 295] on input "****" at bounding box center [696, 285] width 506 height 32
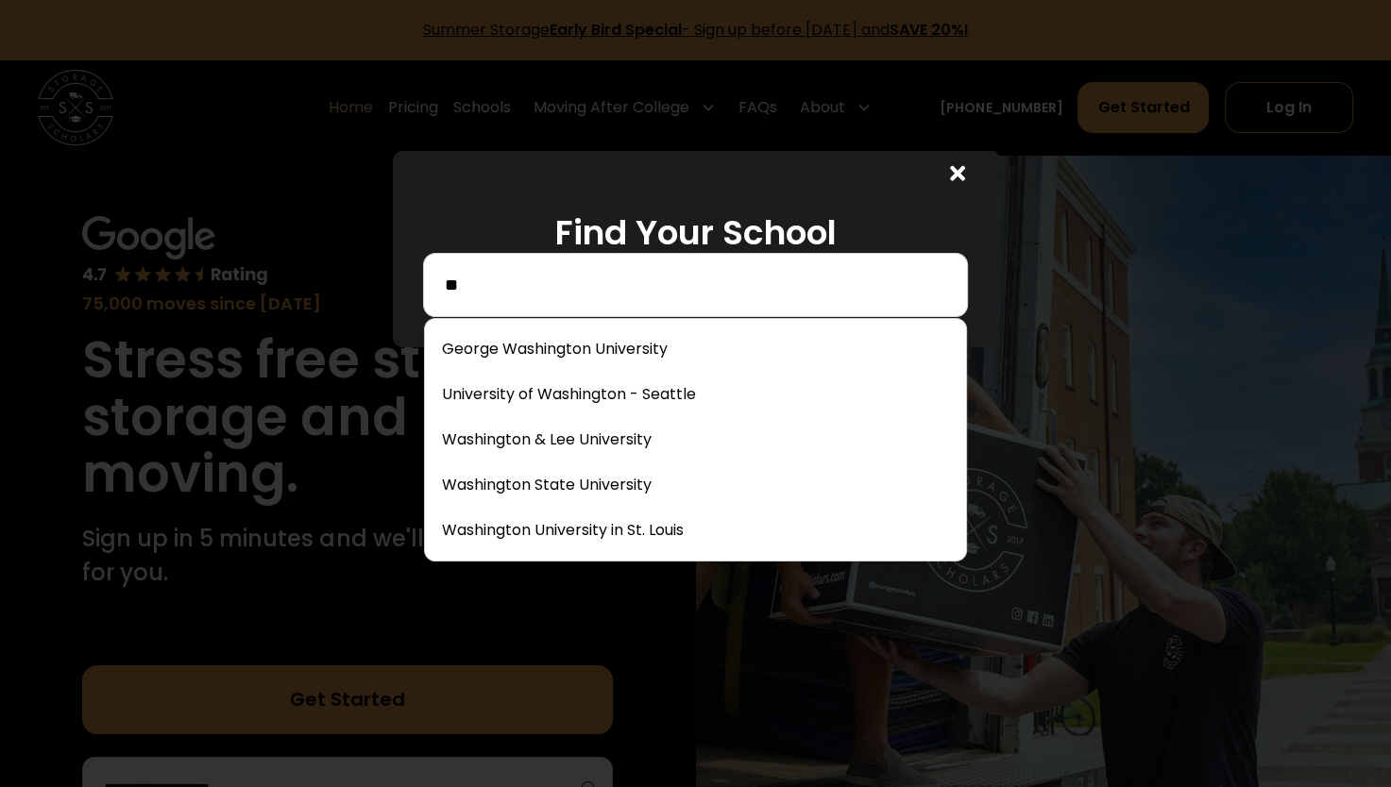
type input "*"
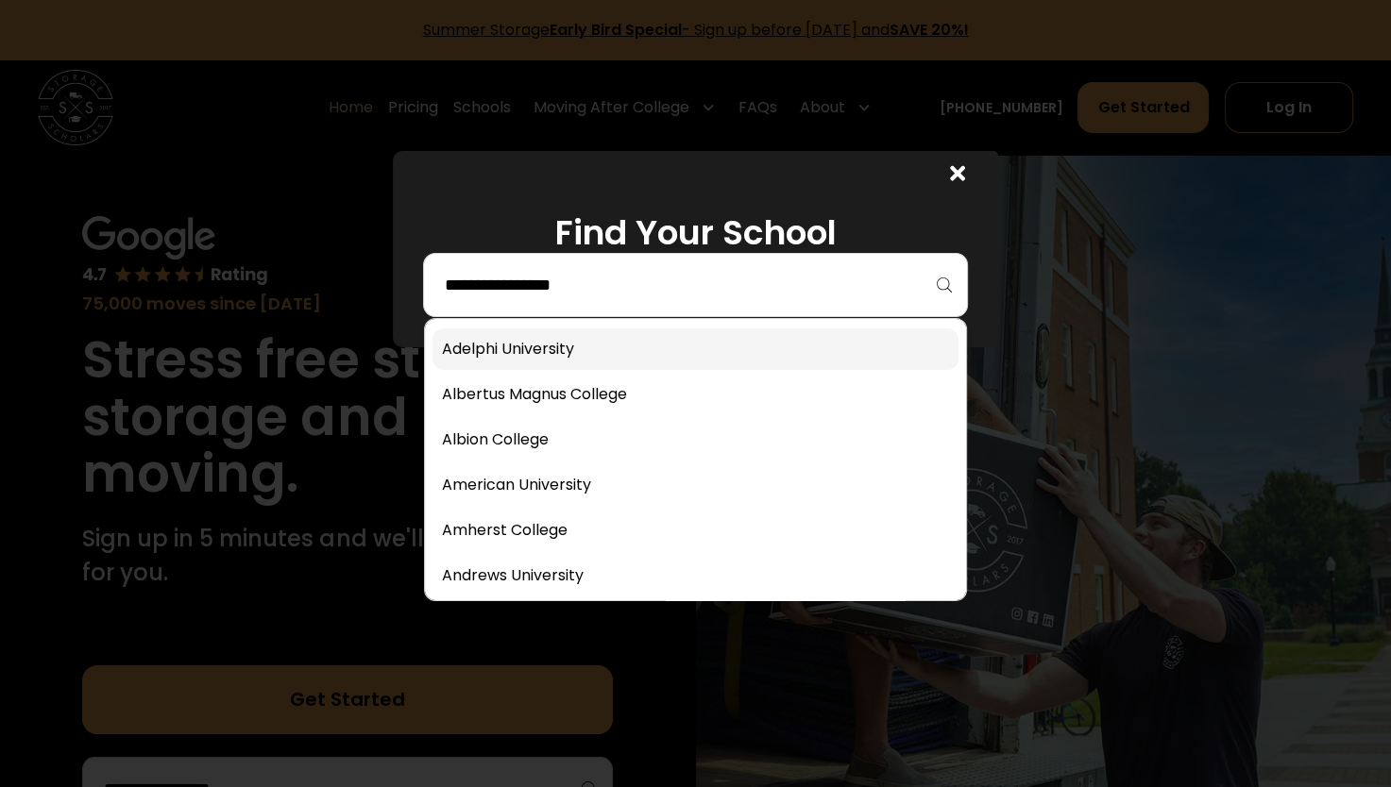
click at [680, 342] on link at bounding box center [695, 350] width 527 height 42
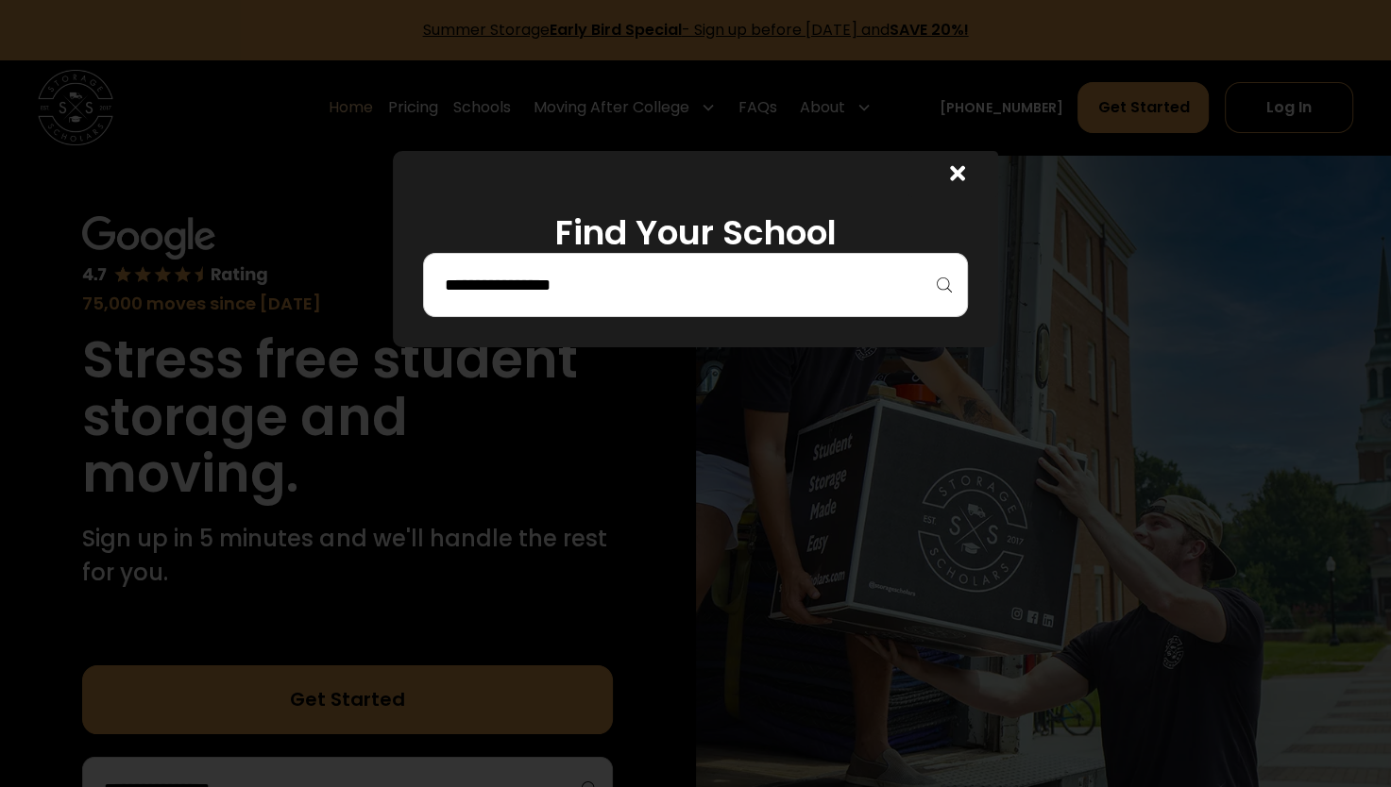
click at [825, 409] on div at bounding box center [695, 393] width 1391 height 787
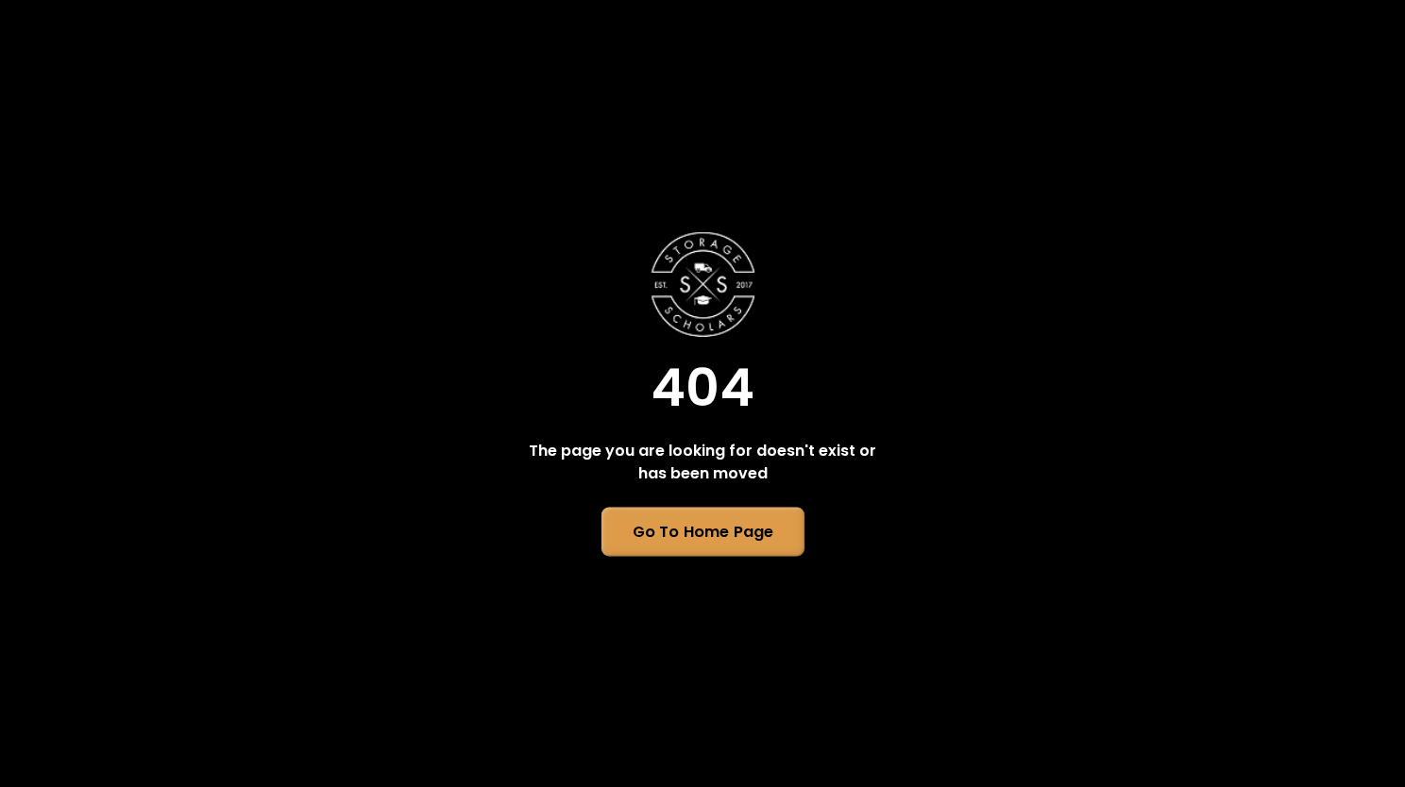
click at [701, 532] on link "Go To Home Page" at bounding box center [701, 531] width 203 height 49
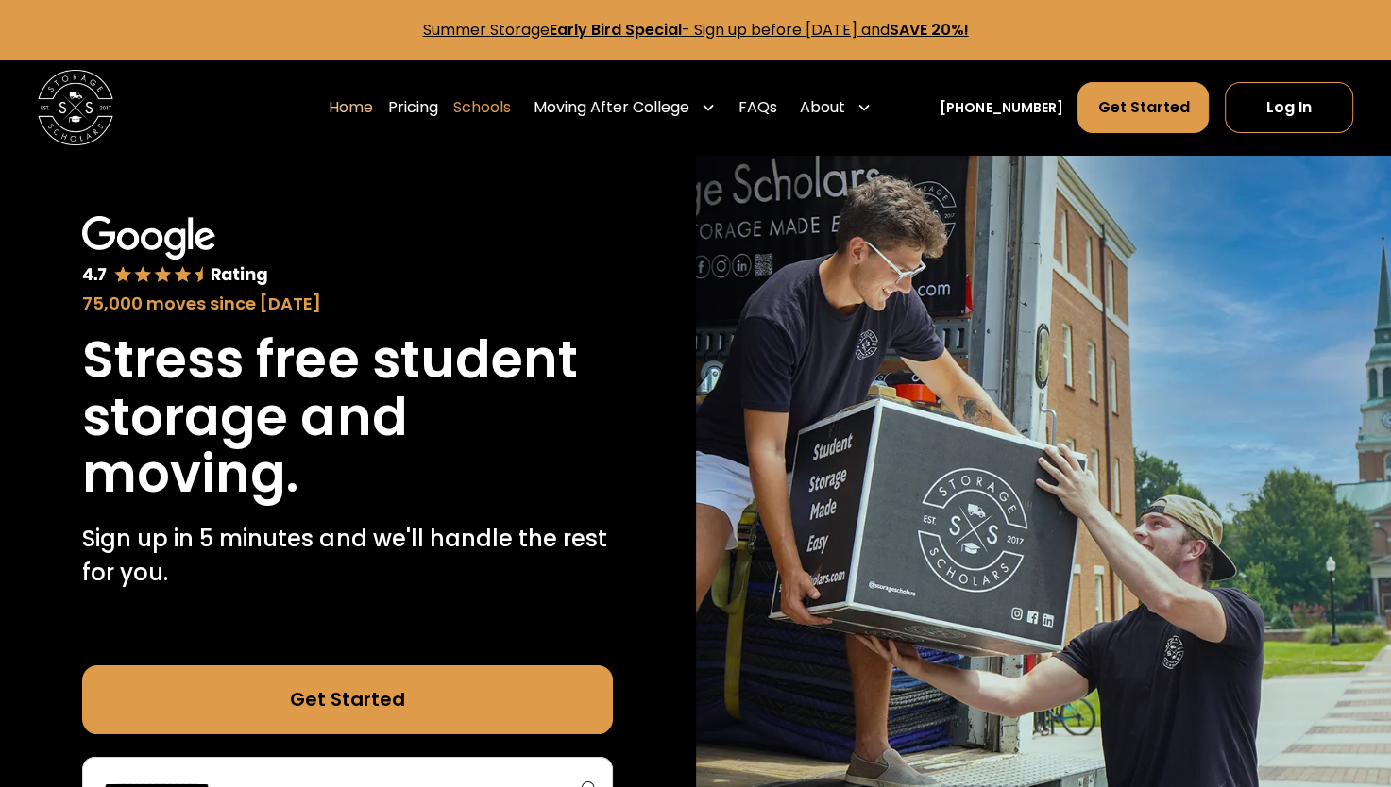
click at [497, 107] on link "Schools" at bounding box center [482, 107] width 58 height 53
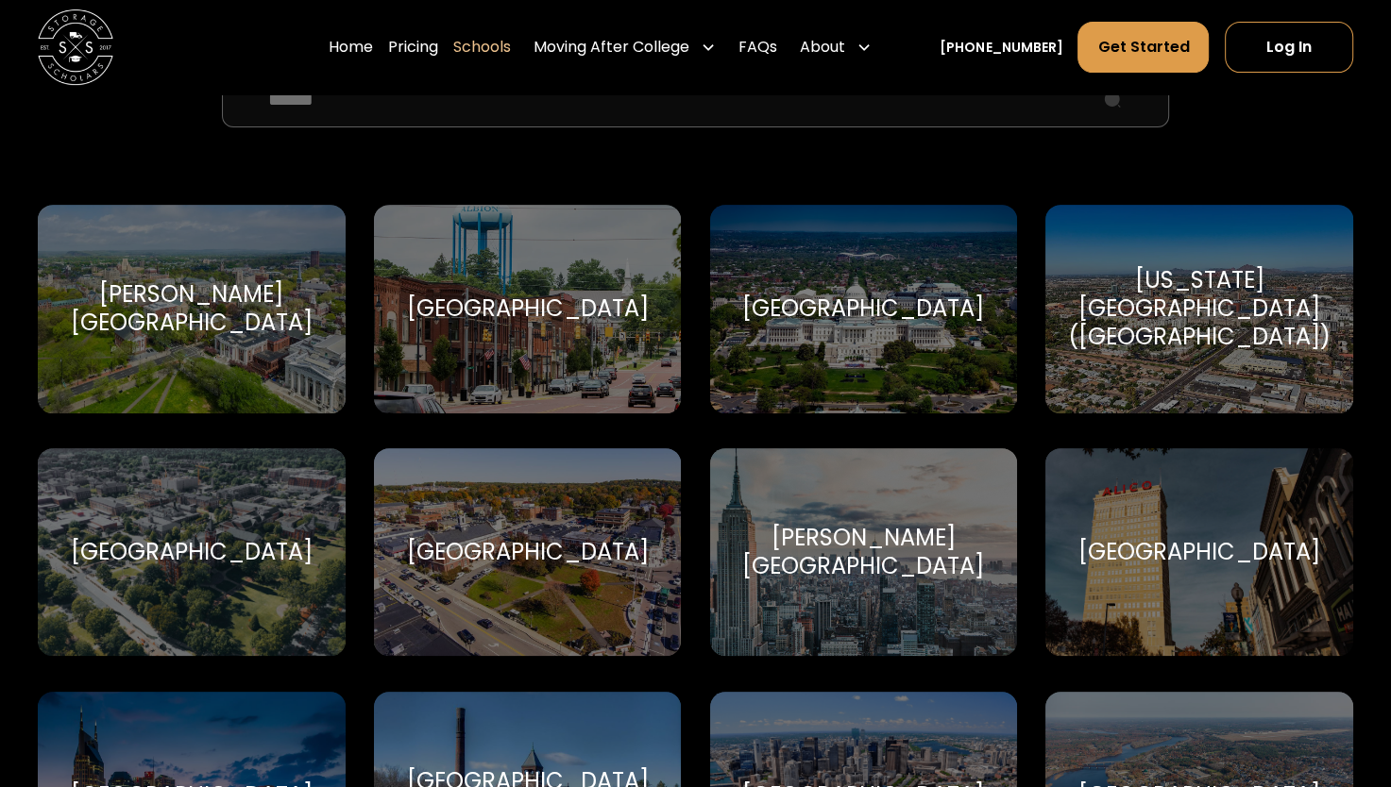
scroll to position [755, 0]
click at [201, 274] on div "[PERSON_NAME][GEOGRAPHIC_DATA] [PERSON_NAME][GEOGRAPHIC_DATA]" at bounding box center [192, 308] width 308 height 209
click at [244, 278] on div "[PERSON_NAME][GEOGRAPHIC_DATA] [PERSON_NAME][GEOGRAPHIC_DATA]" at bounding box center [192, 308] width 308 height 209
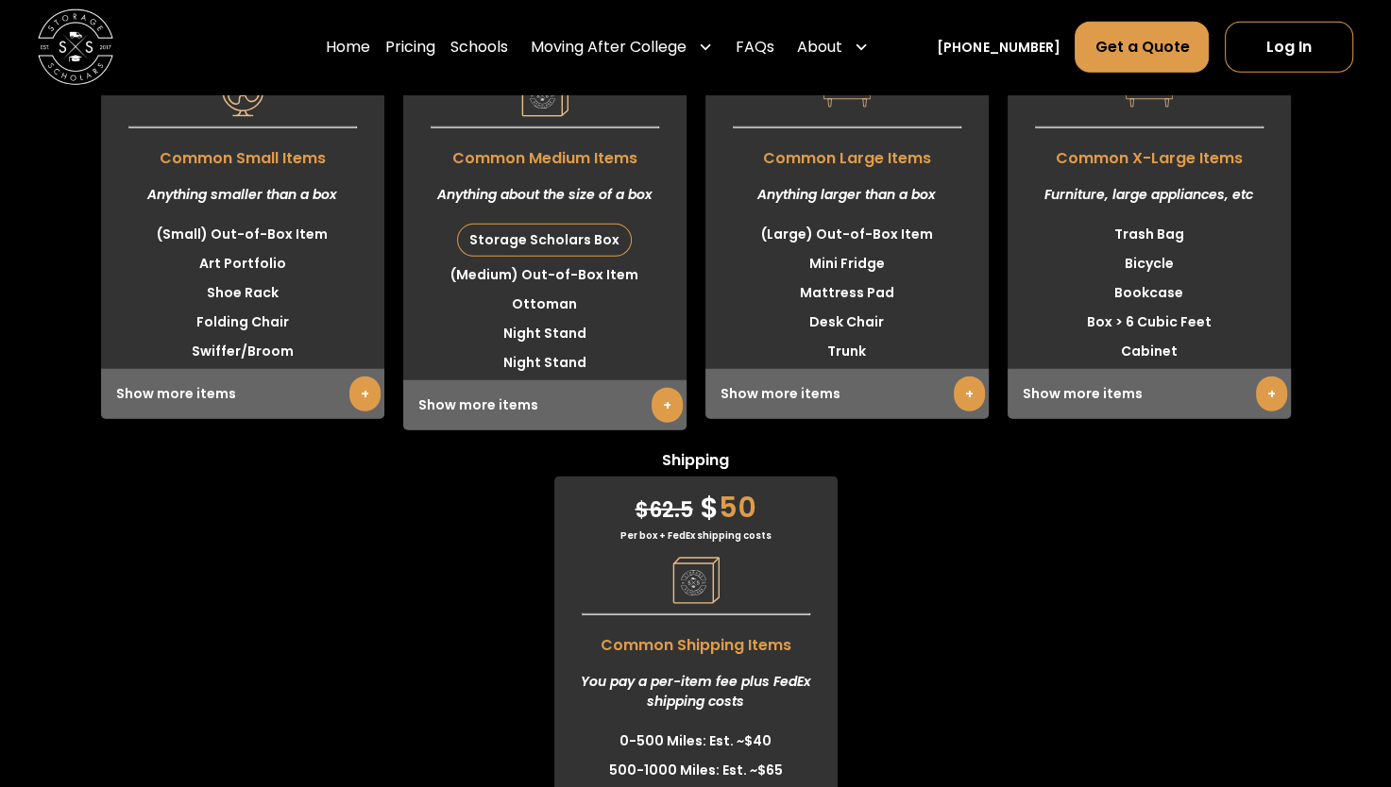
scroll to position [5004, 0]
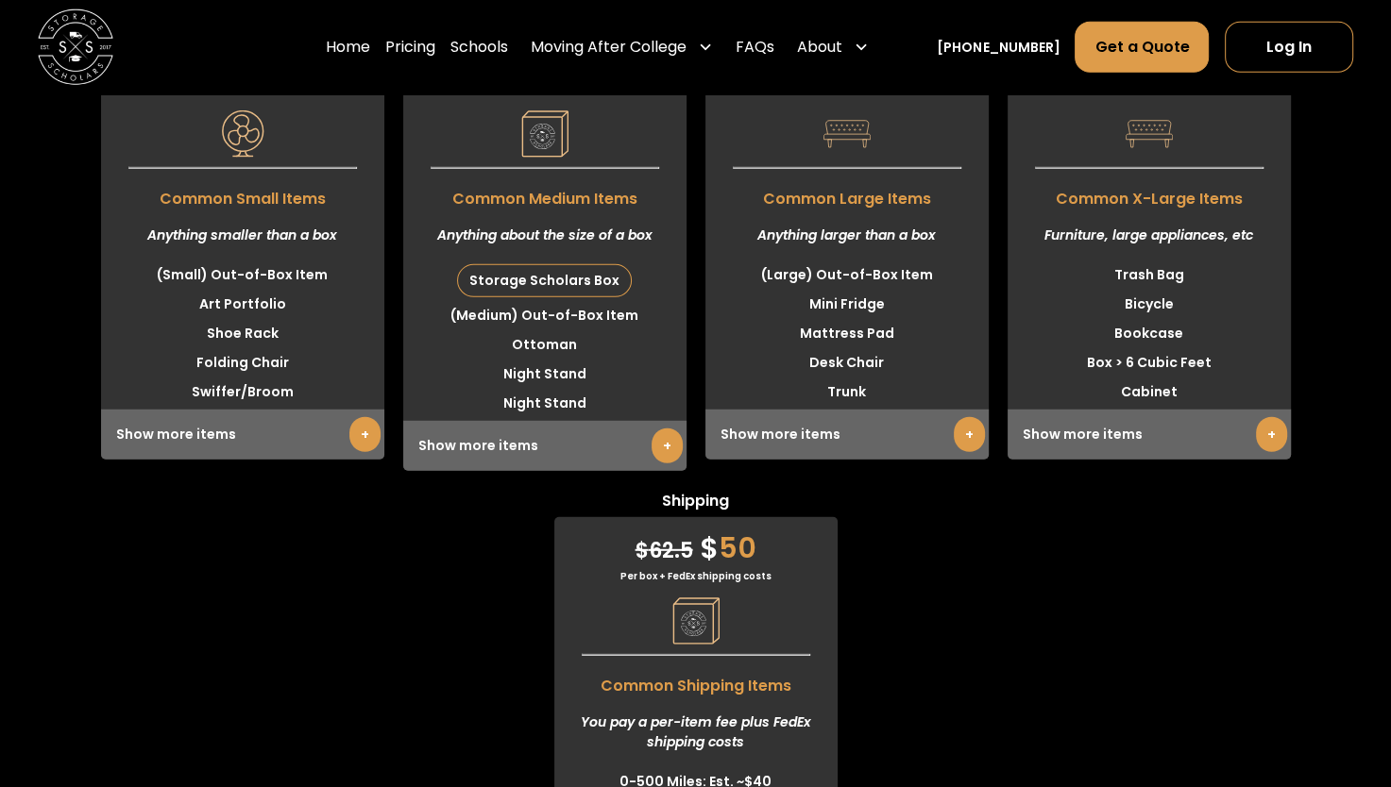
click at [577, 283] on div "Storage Scholars Box" at bounding box center [544, 280] width 173 height 31
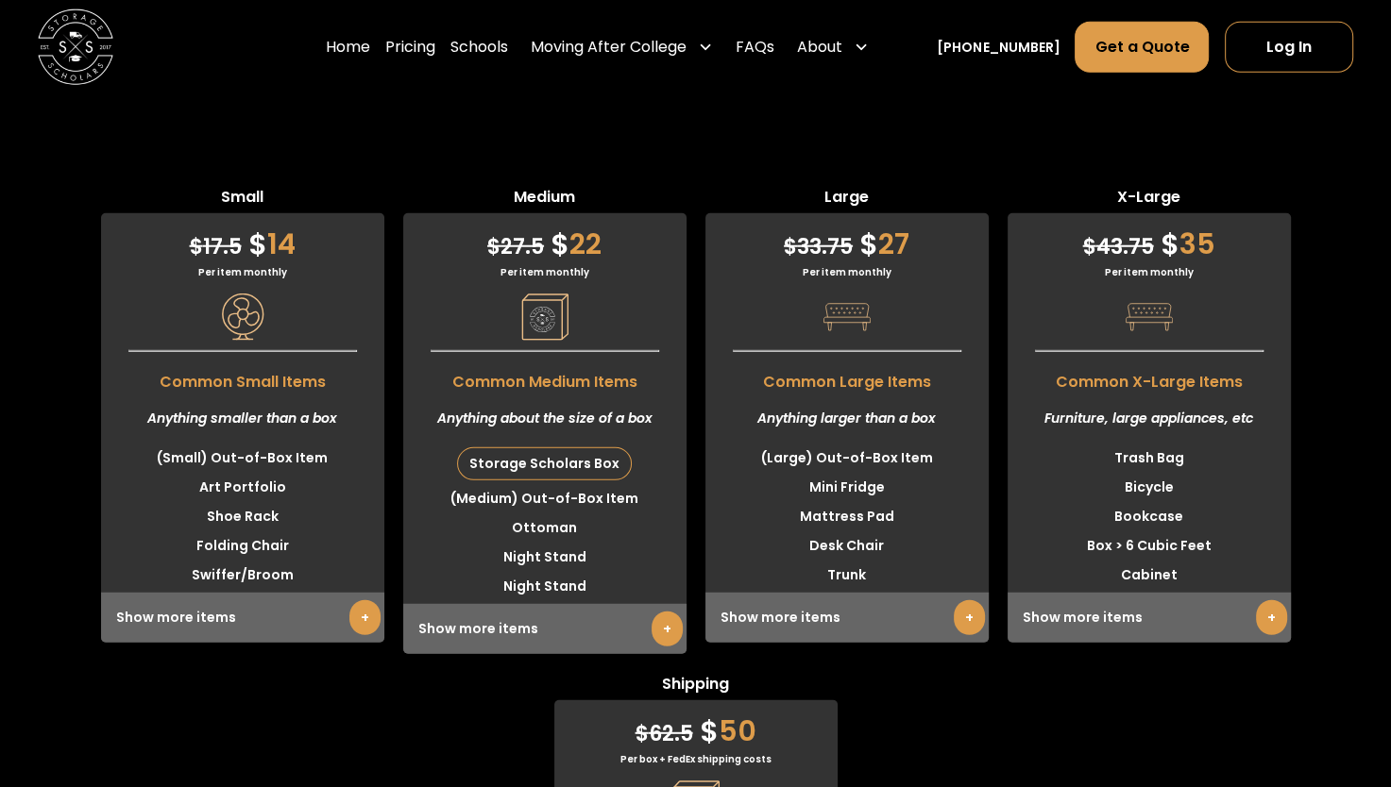
scroll to position [4815, 0]
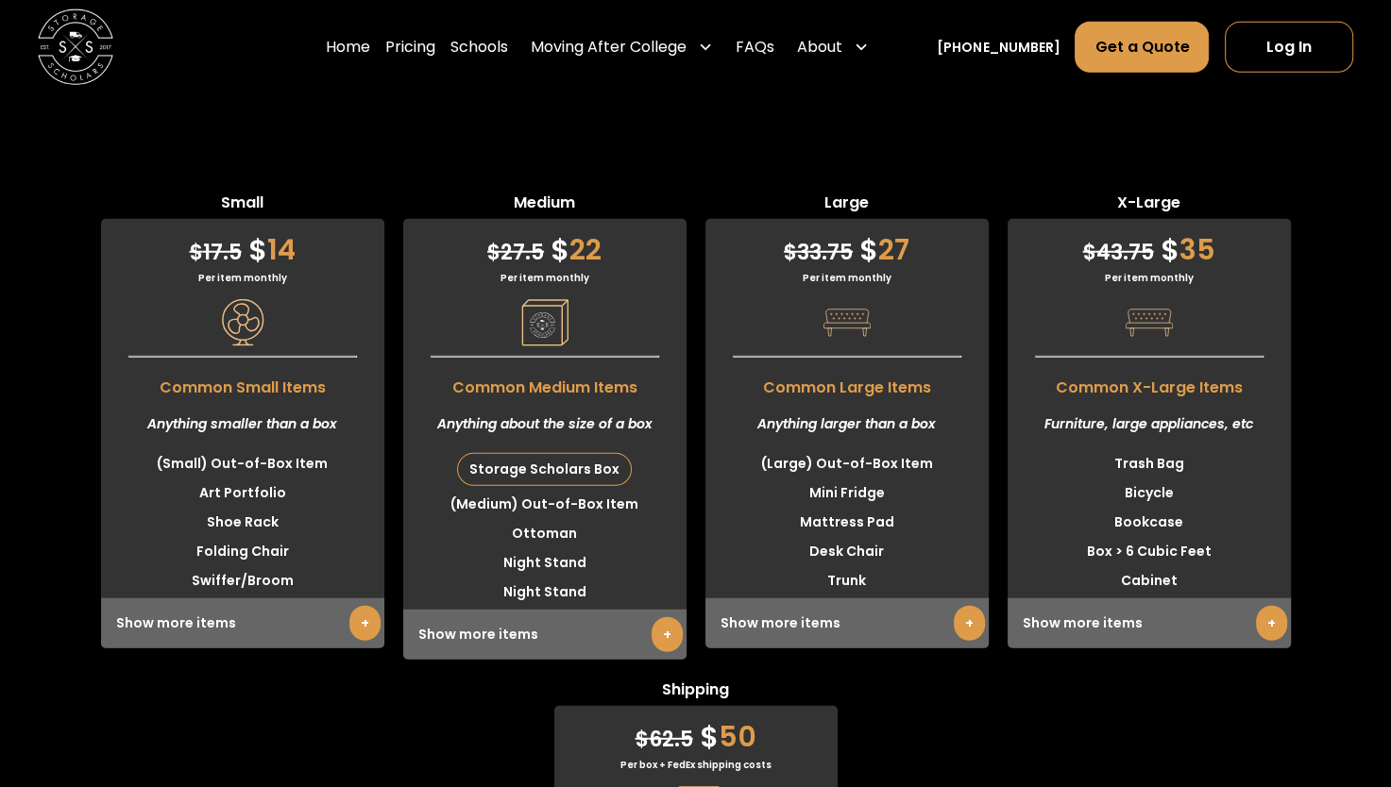
click at [658, 637] on link "+" at bounding box center [666, 634] width 31 height 35
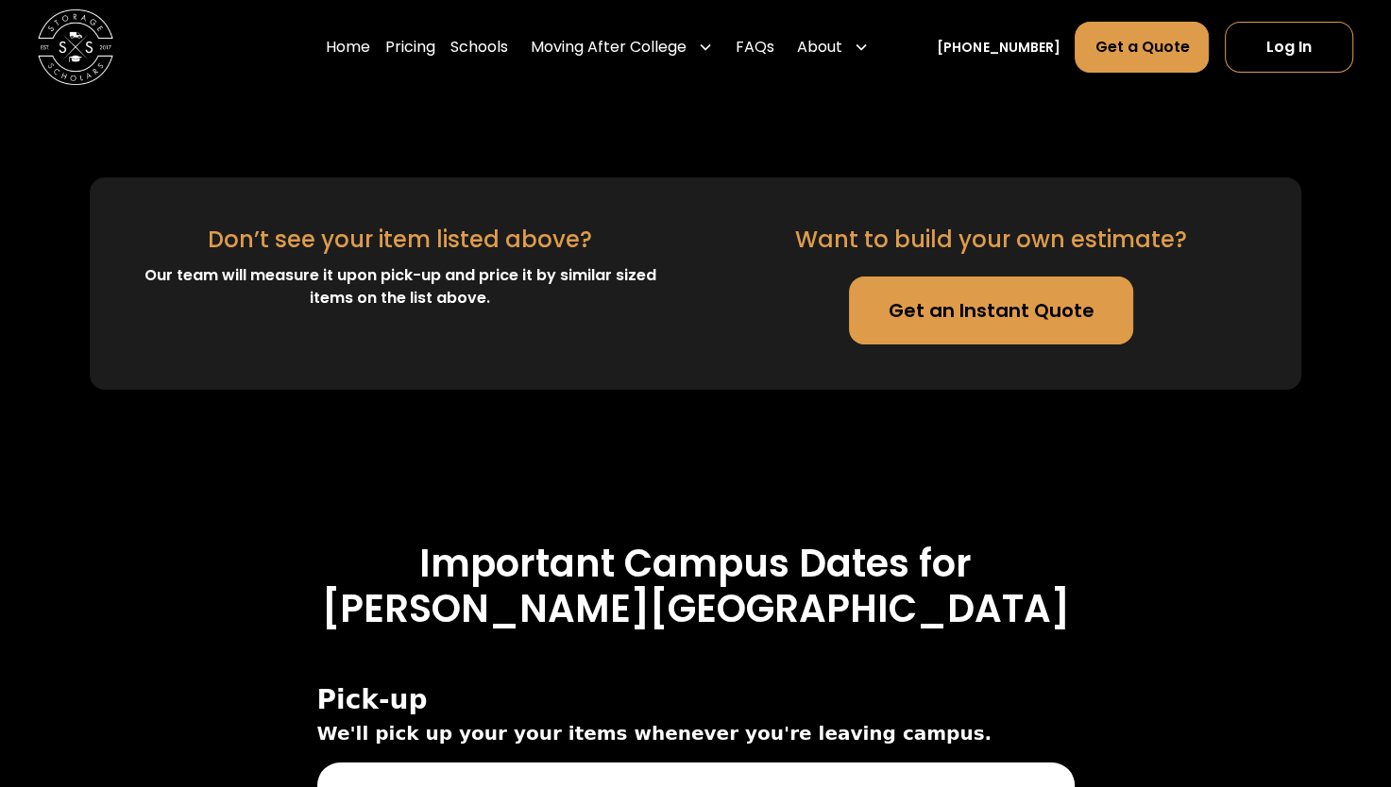
scroll to position [6609, 0]
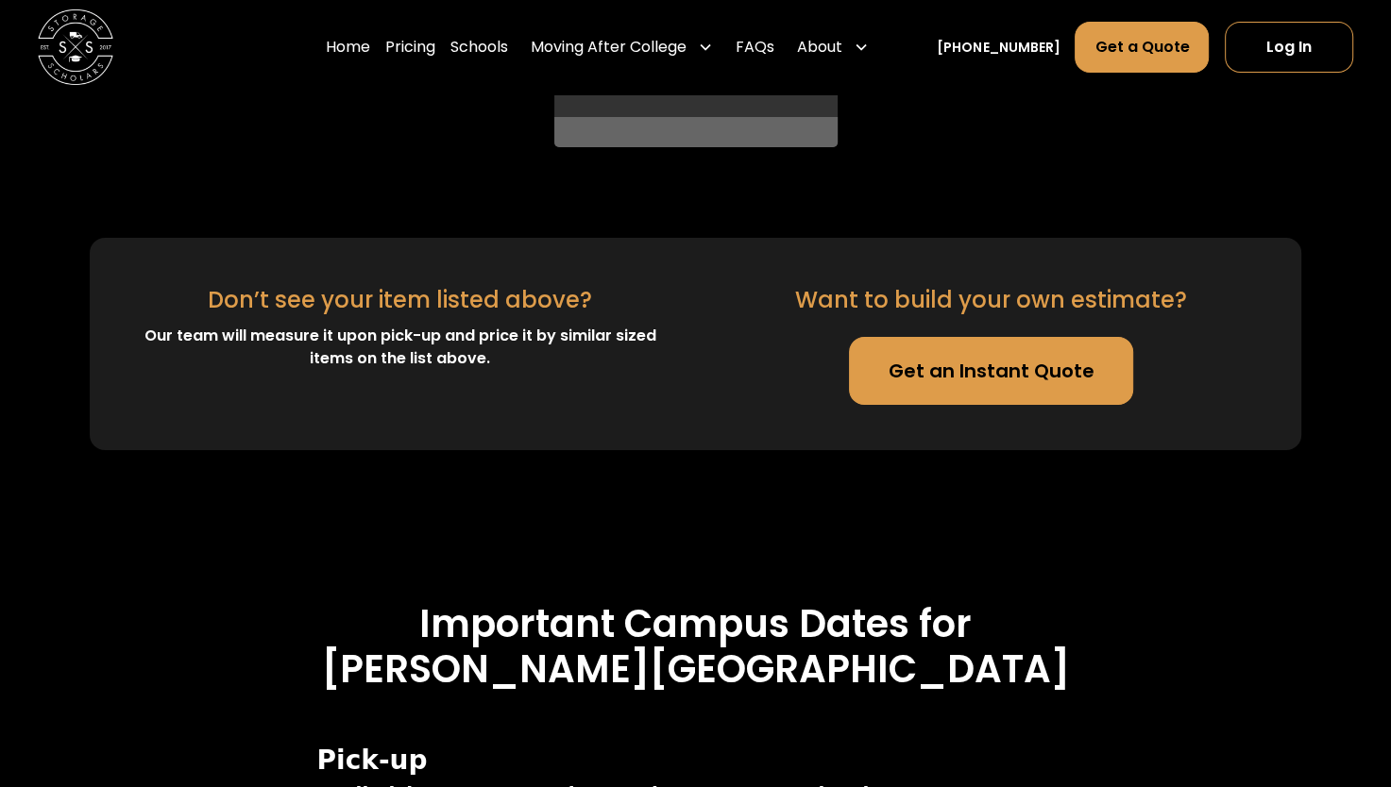
click at [995, 367] on link "Get an Instant Quote" at bounding box center [990, 371] width 283 height 68
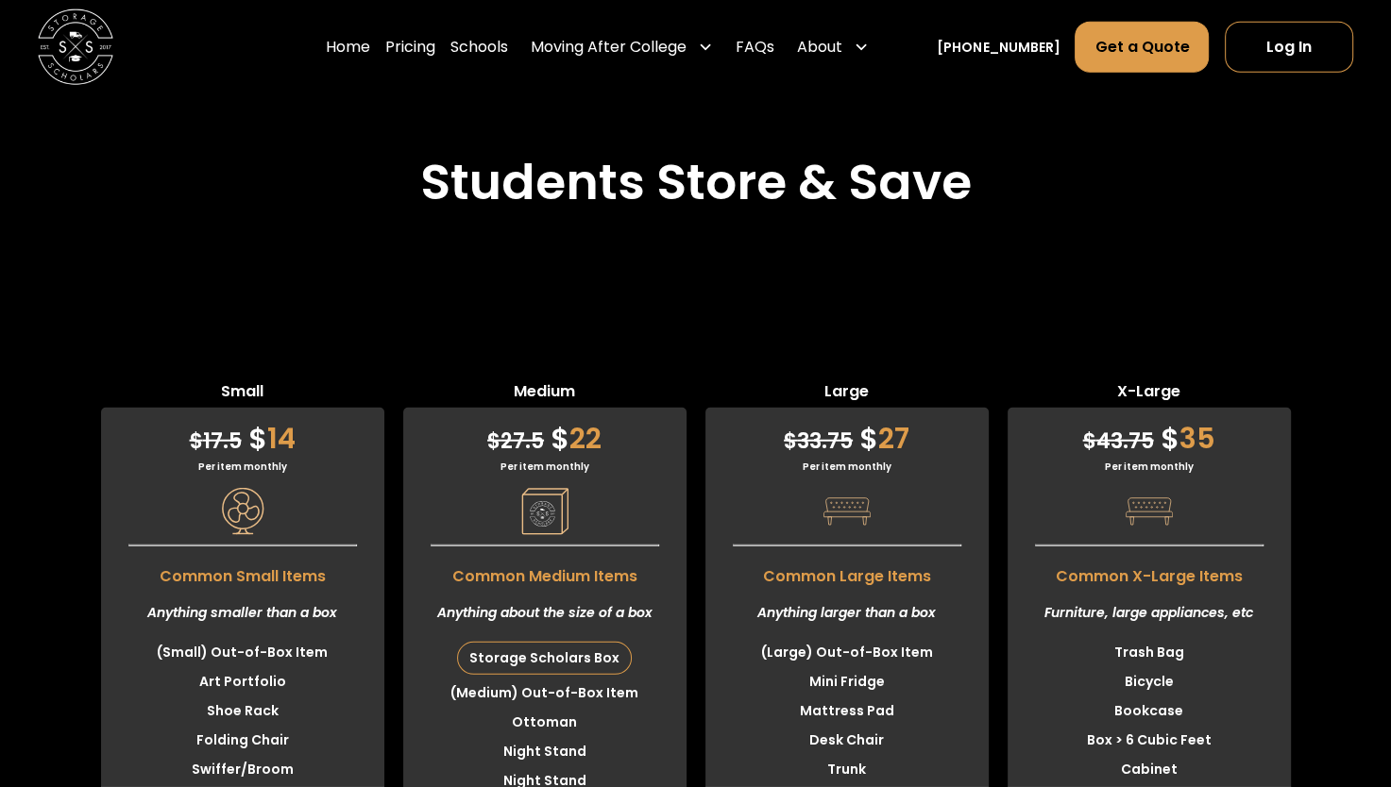
scroll to position [4154, 0]
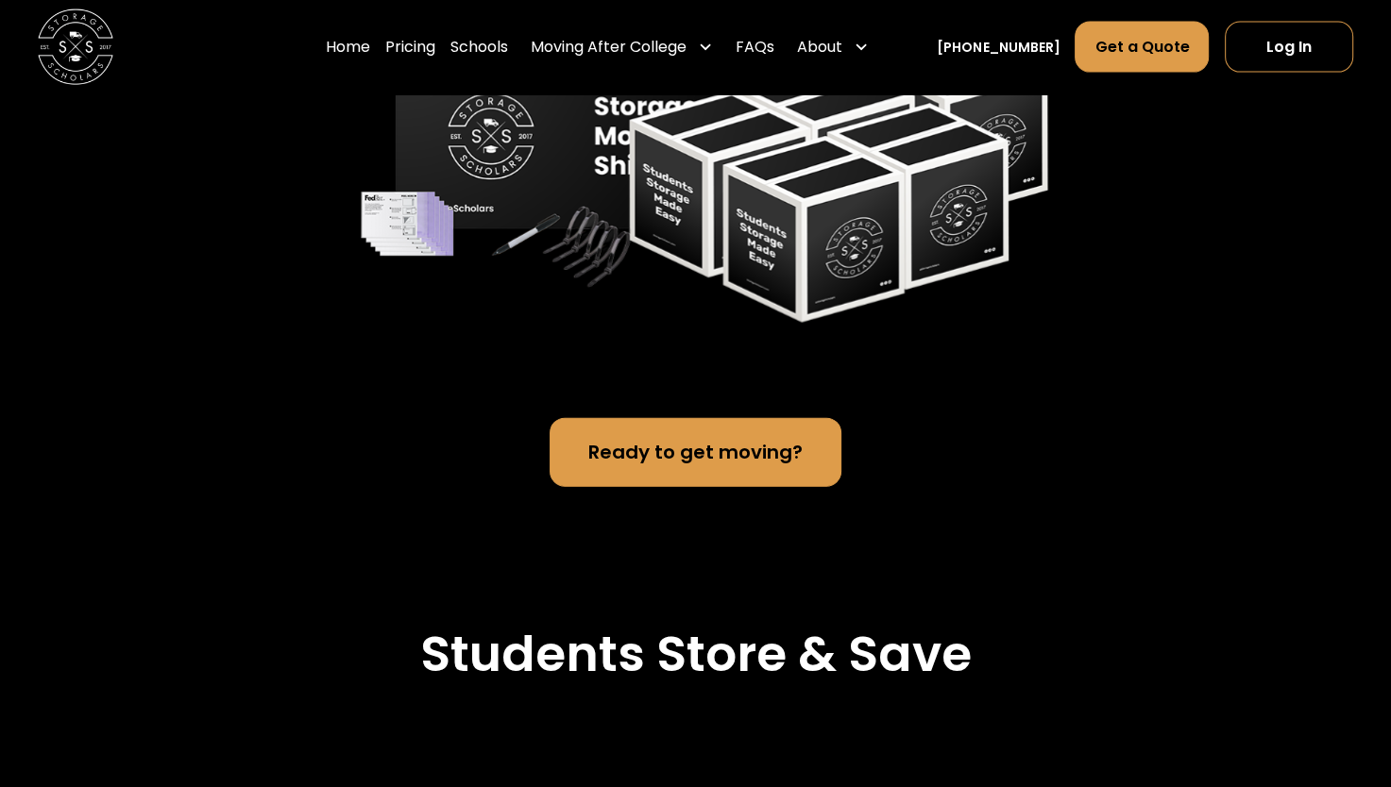
click at [682, 464] on link "Ready to get moving?" at bounding box center [695, 452] width 292 height 68
